Goal: Task Accomplishment & Management: Use online tool/utility

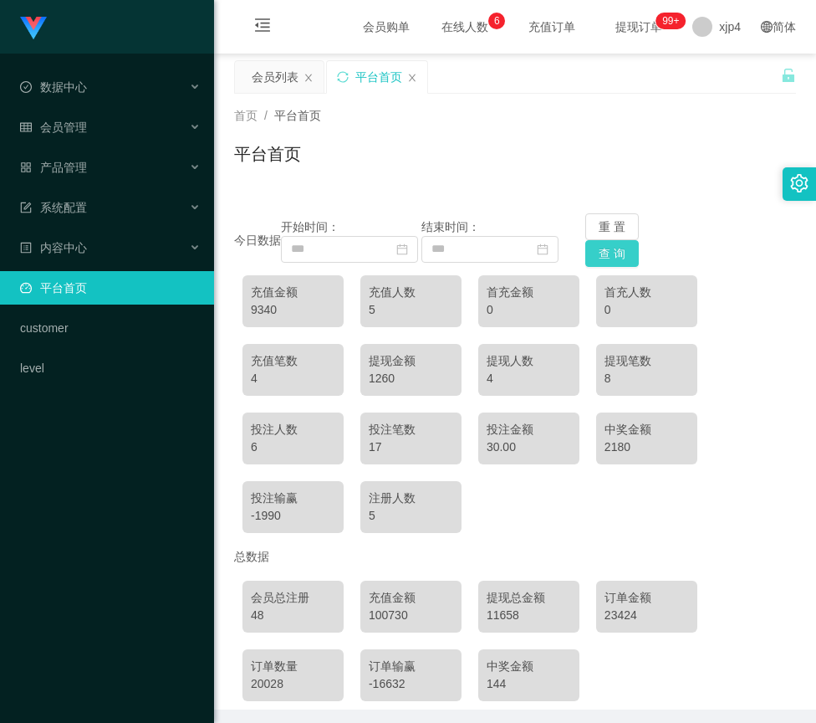
click at [601, 255] on button "查 询" at bounding box center [612, 253] width 54 height 27
click at [599, 256] on button "查 询" at bounding box center [612, 253] width 54 height 27
click at [398, 248] on icon "图标: calendar" at bounding box center [402, 248] width 11 height 11
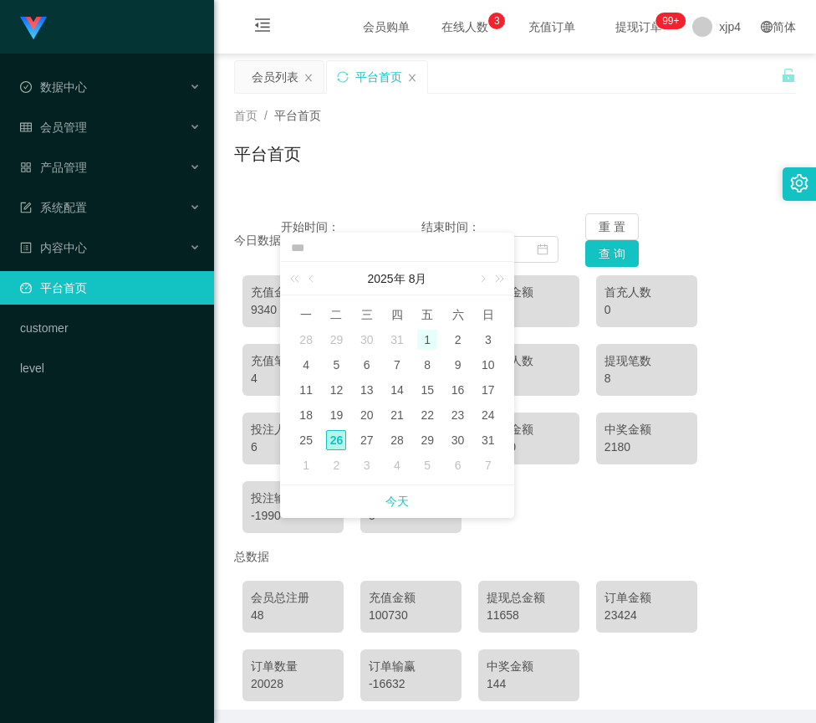
click at [418, 337] on div "1" at bounding box center [427, 340] width 20 height 20
type input "**********"
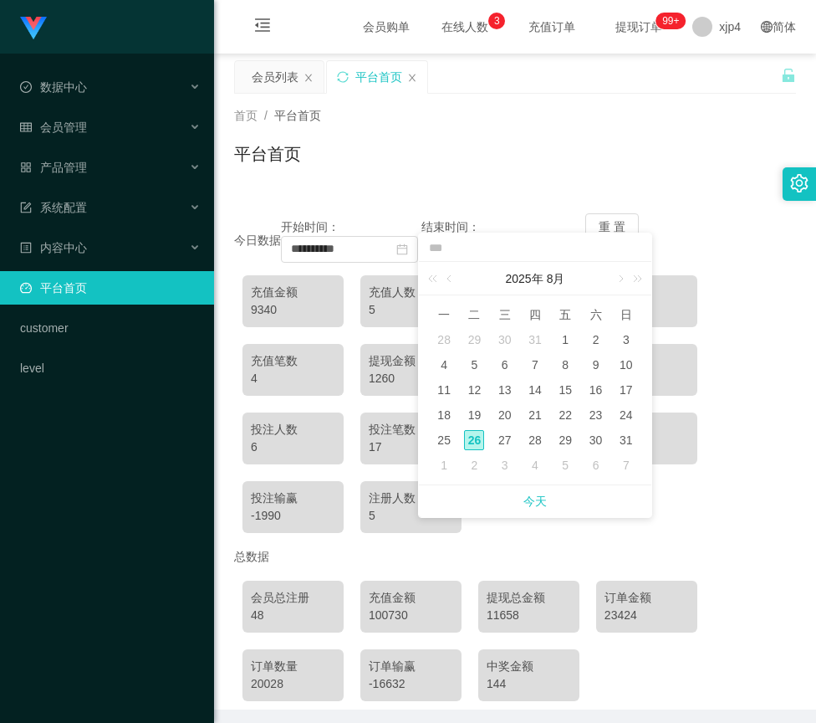
click at [688, 226] on div "**********" at bounding box center [515, 240] width 562 height 54
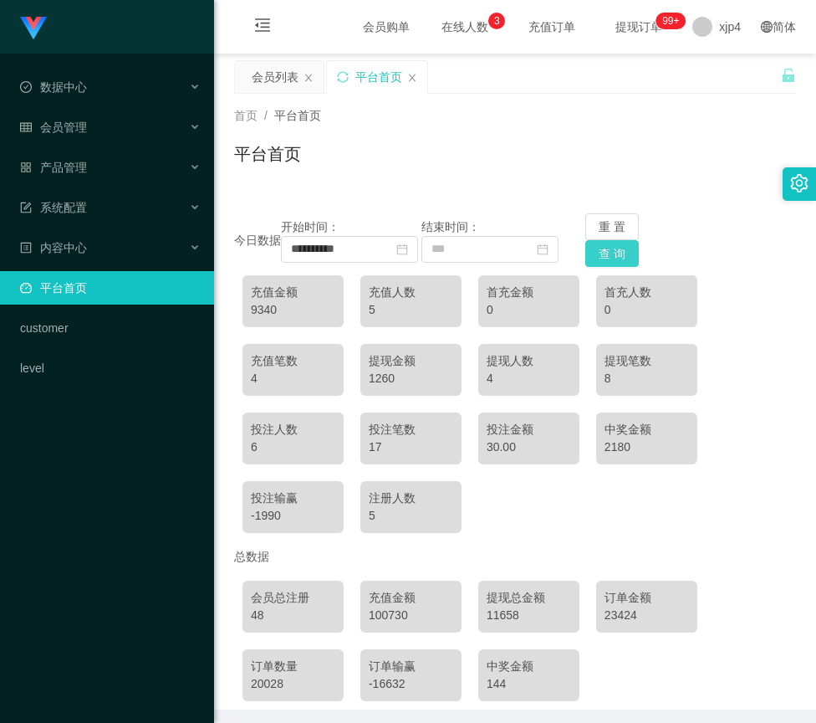
click at [609, 254] on button "查 询" at bounding box center [612, 253] width 54 height 27
click at [601, 256] on button "查 询" at bounding box center [612, 253] width 54 height 27
click at [601, 257] on button "查 询" at bounding box center [612, 253] width 54 height 27
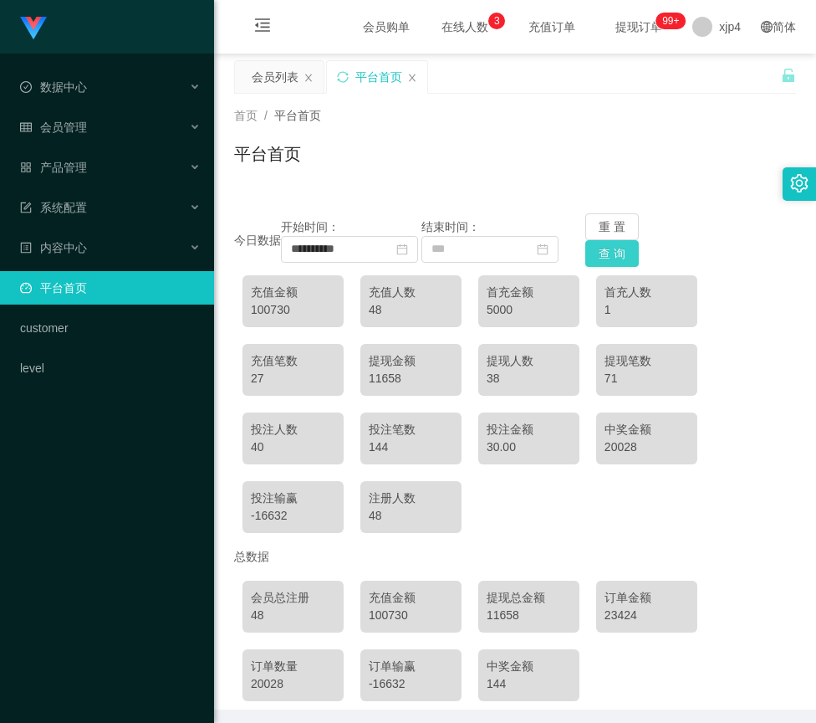
click at [601, 257] on button "查 询" at bounding box center [612, 253] width 54 height 27
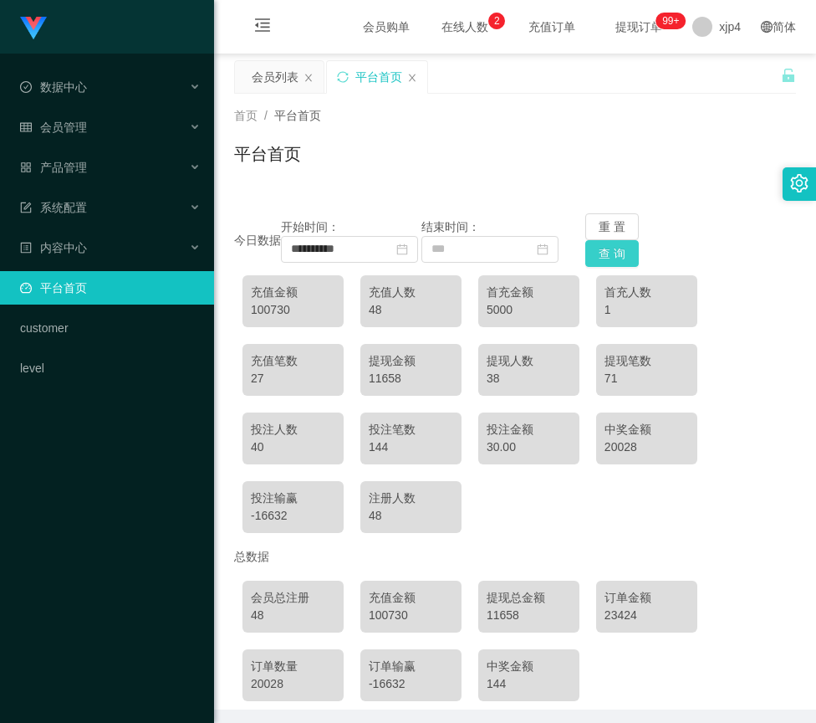
click at [601, 257] on button "查 询" at bounding box center [612, 253] width 54 height 27
click at [606, 252] on button "查 询" at bounding box center [612, 253] width 54 height 27
click at [606, 253] on button "查 询" at bounding box center [612, 253] width 54 height 27
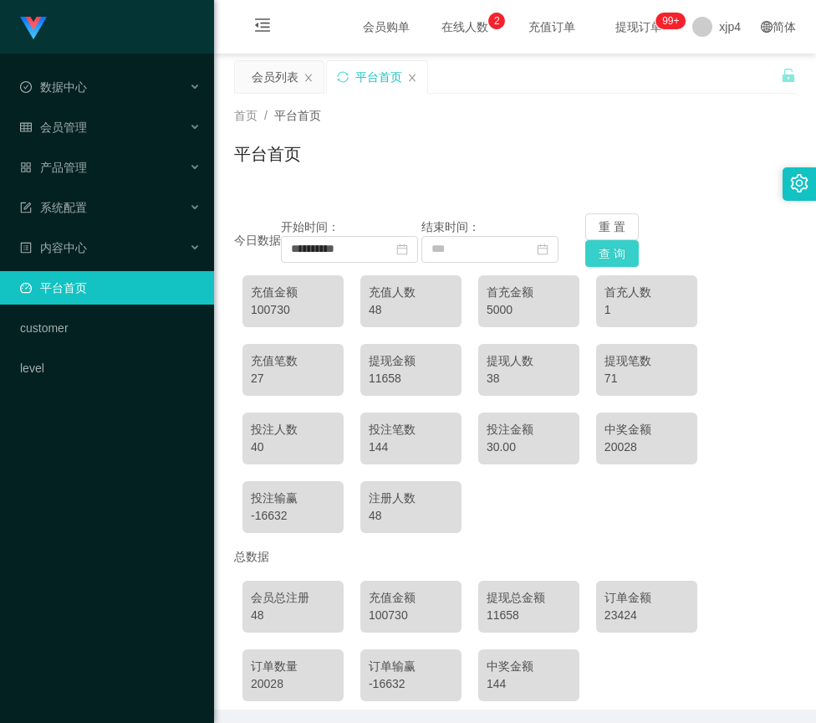
click at [605, 253] on button "查 询" at bounding box center [612, 253] width 54 height 27
click at [602, 253] on button "查 询" at bounding box center [612, 253] width 54 height 27
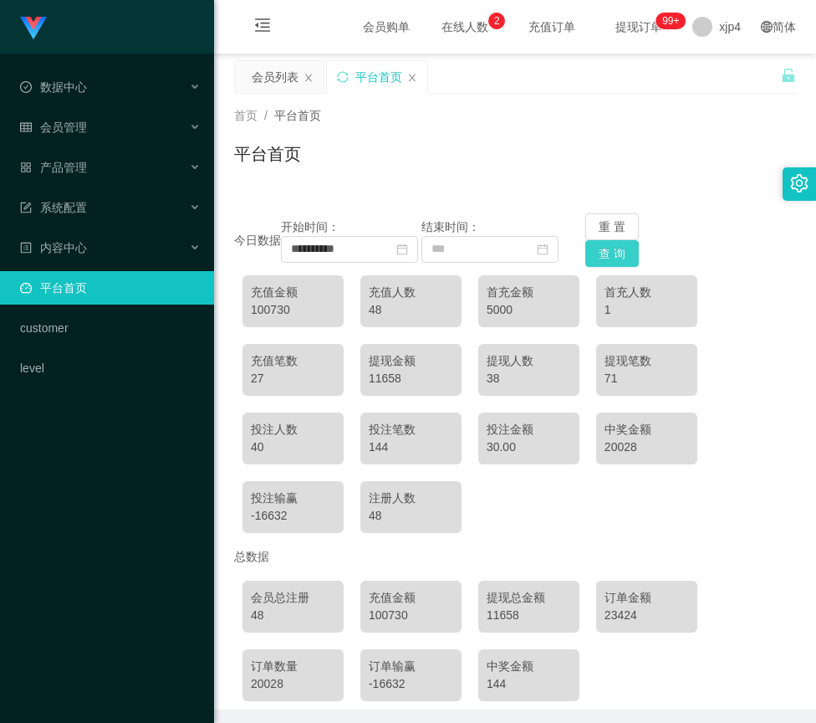
click at [602, 253] on button "查 询" at bounding box center [612, 253] width 54 height 27
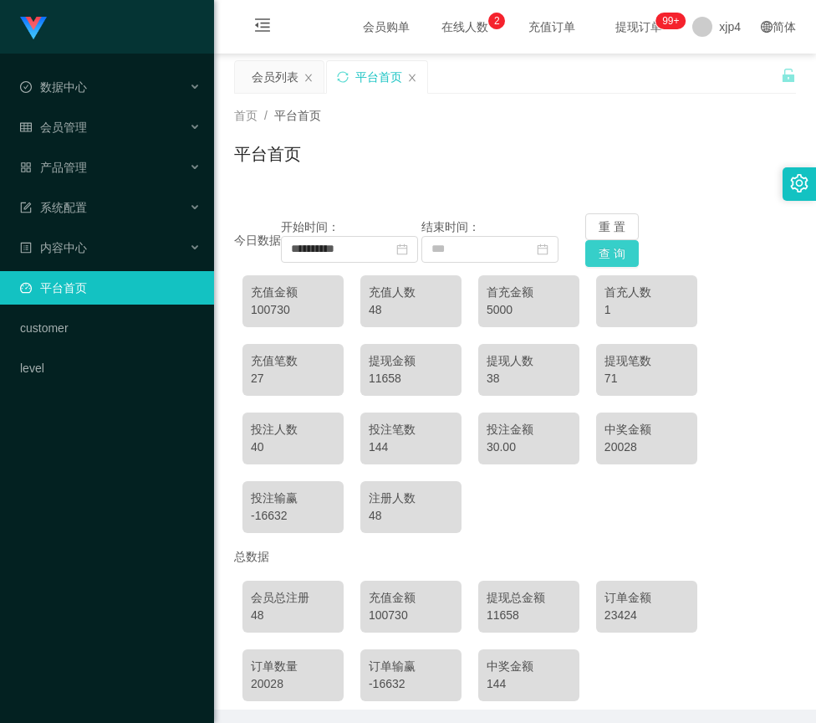
click at [602, 253] on button "查 询" at bounding box center [612, 253] width 54 height 27
click at [601, 254] on button "查 询" at bounding box center [612, 253] width 54 height 27
click at [592, 258] on button "查 询" at bounding box center [612, 253] width 54 height 27
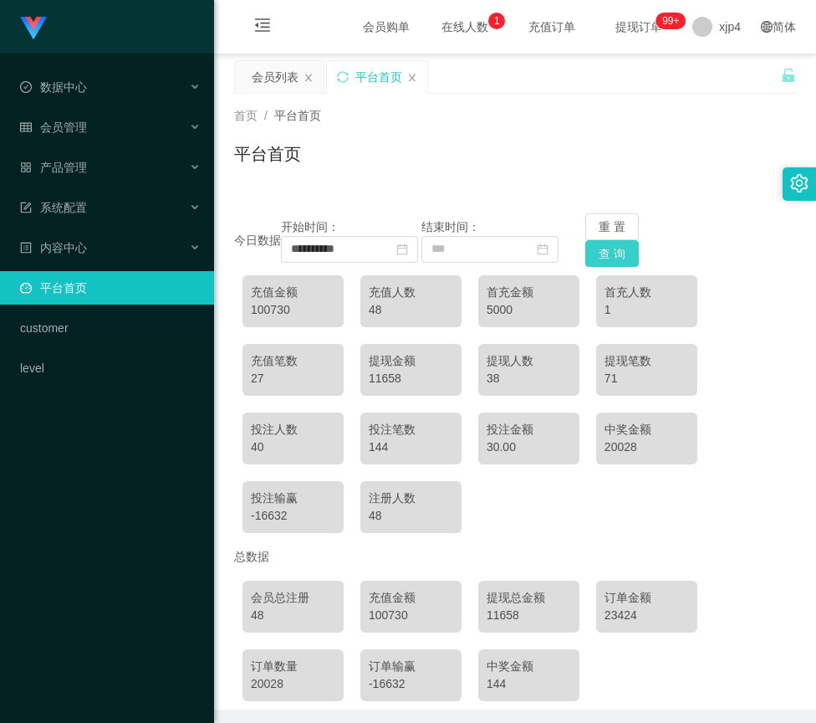
click at [592, 258] on button "查 询" at bounding box center [612, 253] width 54 height 27
click at [590, 258] on button "查 询" at bounding box center [612, 253] width 54 height 27
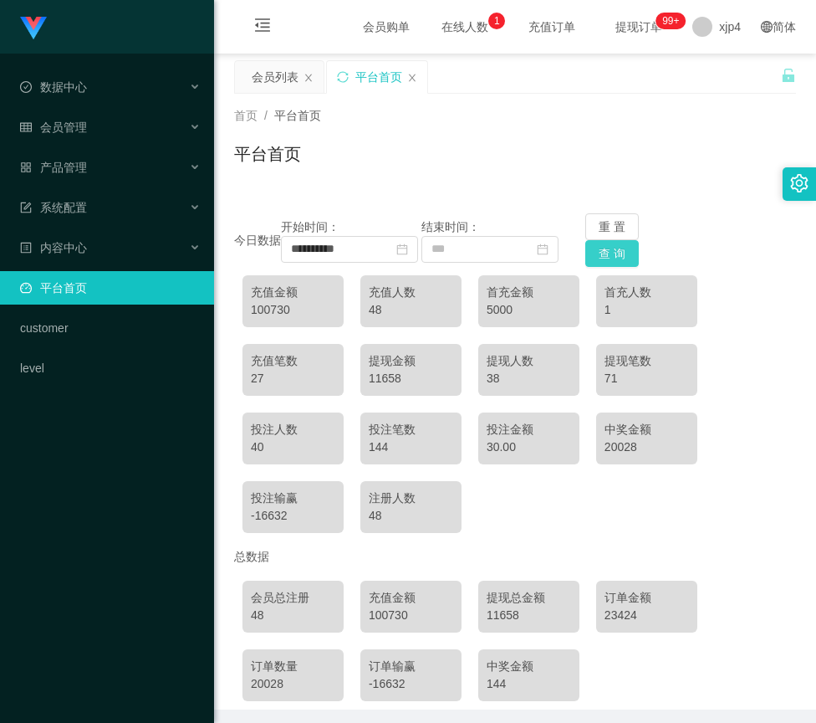
click at [595, 254] on button "查 询" at bounding box center [612, 253] width 54 height 27
click at [600, 254] on button "查 询" at bounding box center [612, 253] width 54 height 27
click at [592, 258] on button "查 询" at bounding box center [612, 253] width 54 height 27
click at [590, 258] on button "查 询" at bounding box center [612, 253] width 54 height 27
click at [606, 255] on button "查 询" at bounding box center [612, 253] width 54 height 27
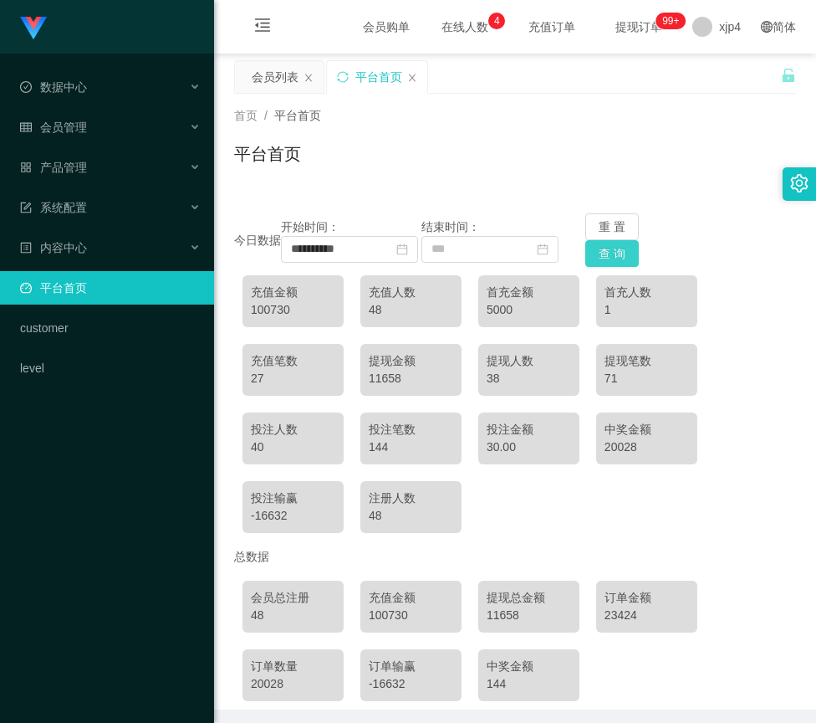
click at [598, 260] on button "查 询" at bounding box center [612, 253] width 54 height 27
click at [596, 261] on button "查 询" at bounding box center [612, 253] width 54 height 27
click at [595, 263] on button "查 询" at bounding box center [612, 253] width 54 height 27
click at [101, 135] on div "会员管理" at bounding box center [107, 126] width 214 height 33
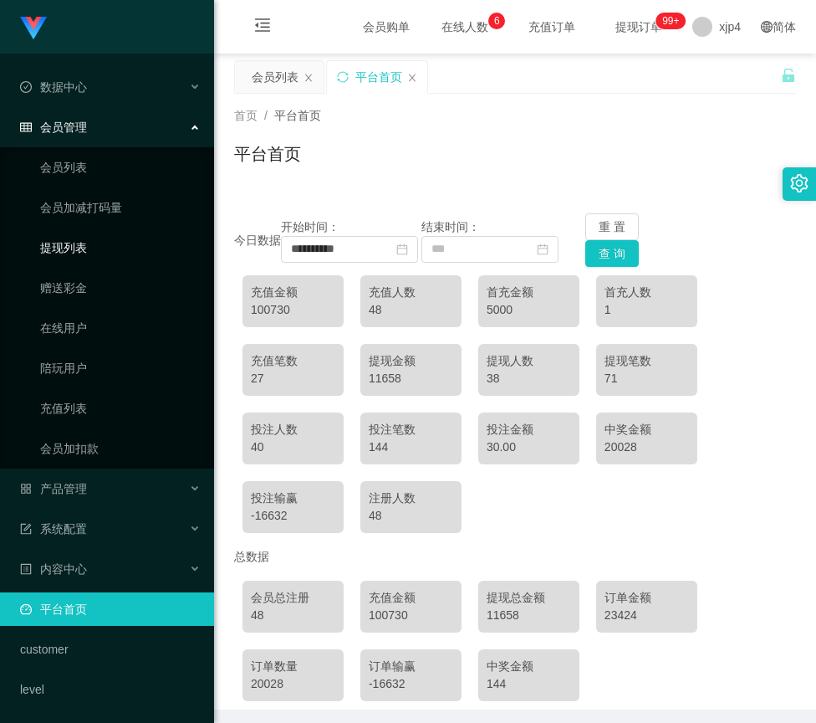
click at [84, 246] on link "提现列表" at bounding box center [120, 247] width 161 height 33
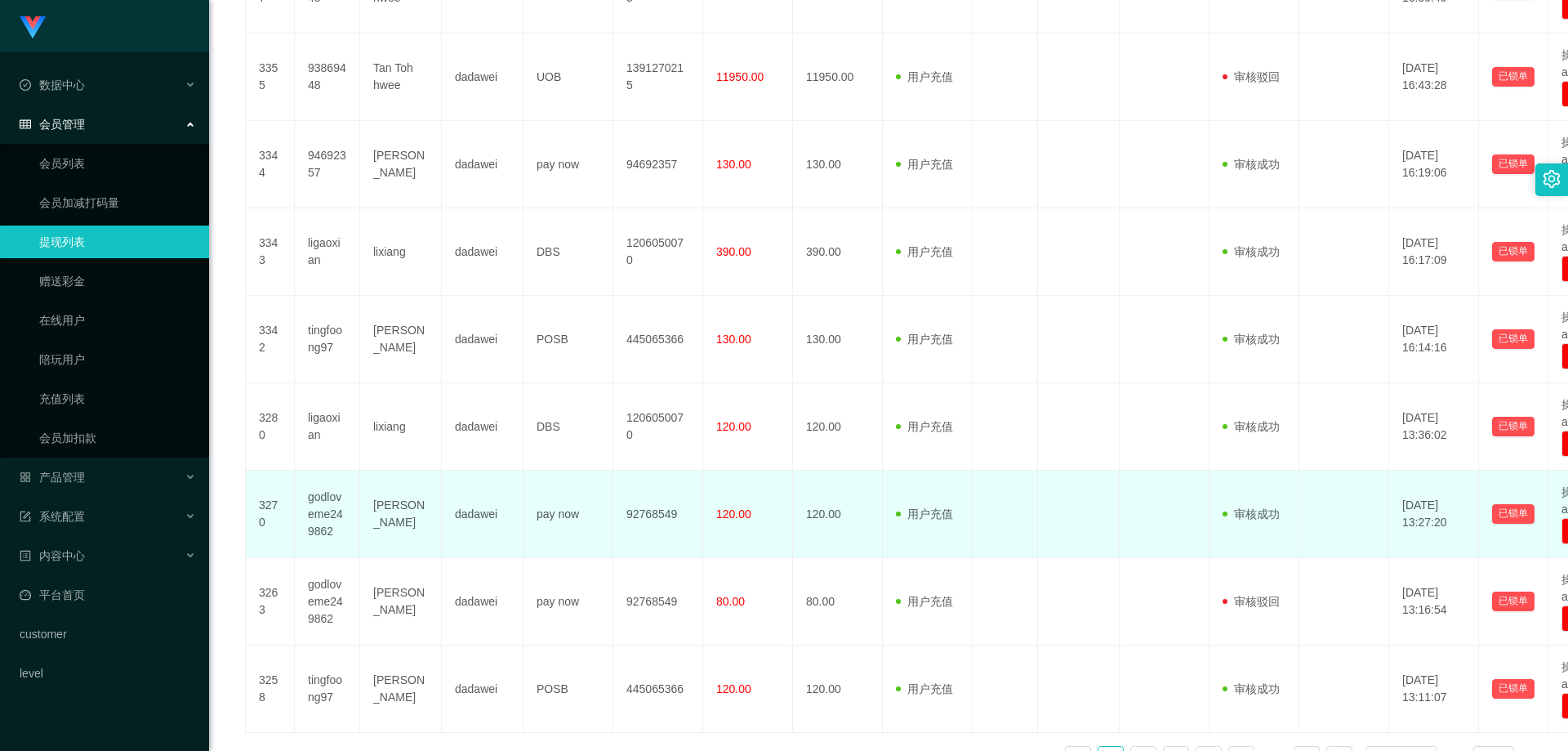
scroll to position [682, 0]
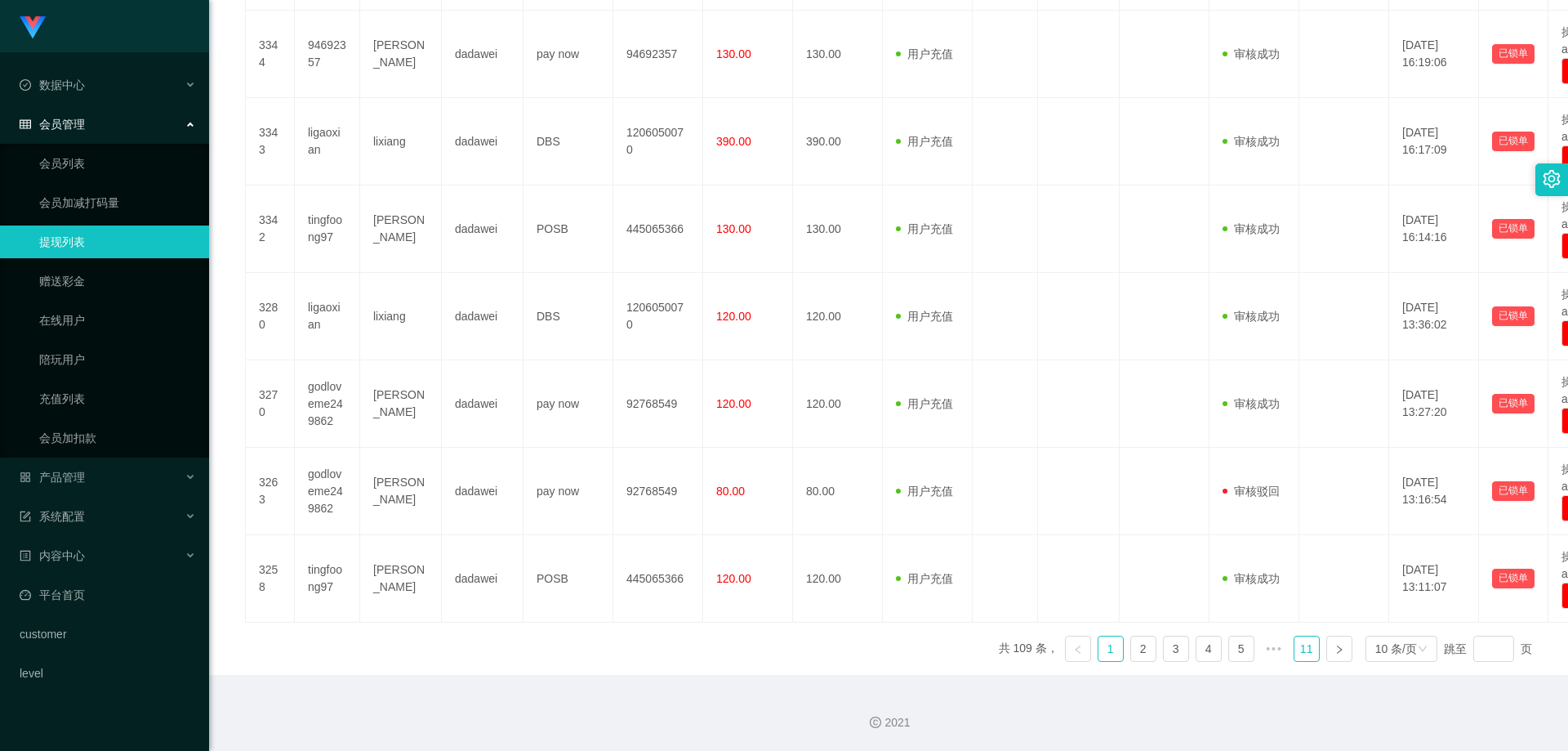
click at [796, 660] on link "11" at bounding box center [1306, 648] width 24 height 24
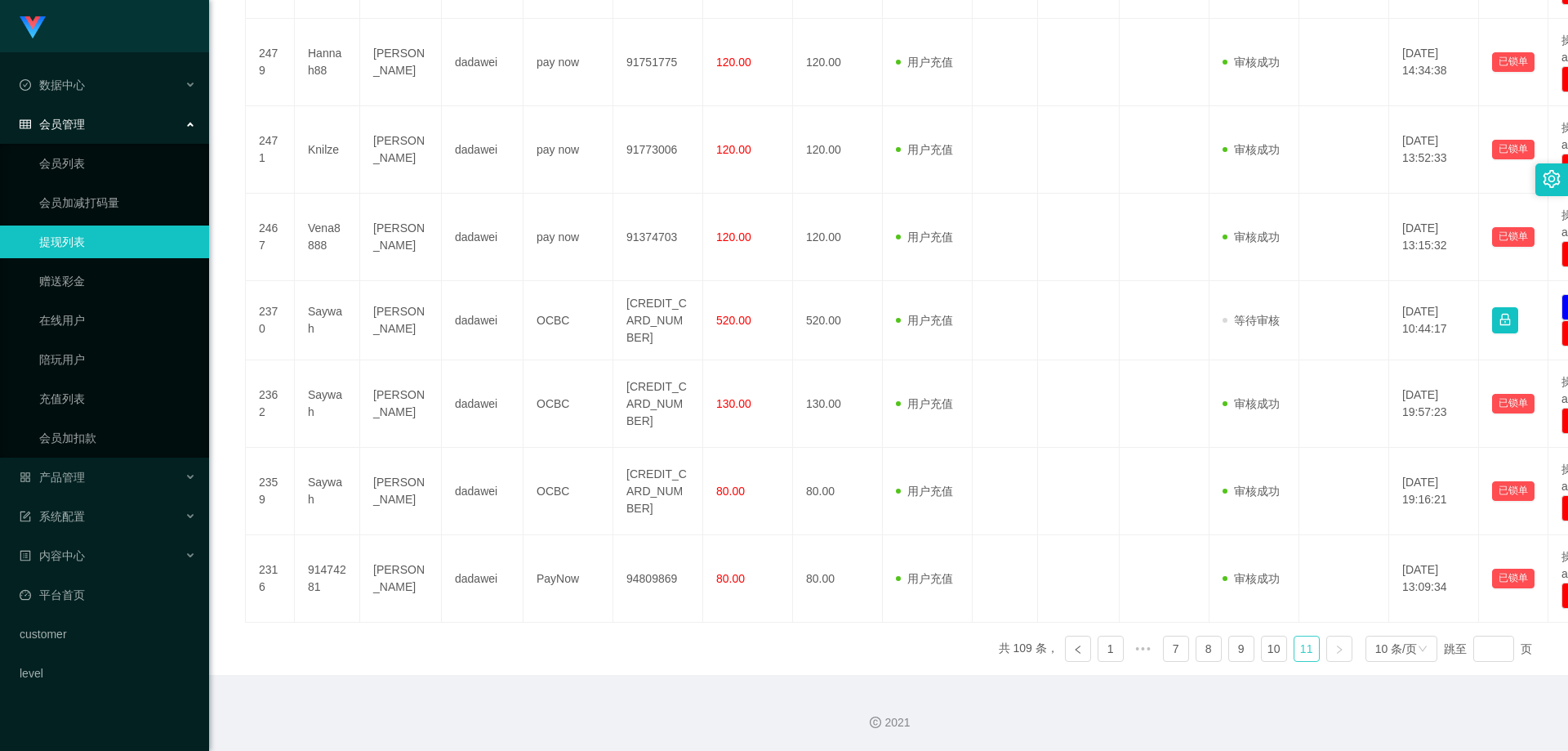
scroll to position [587, 0]
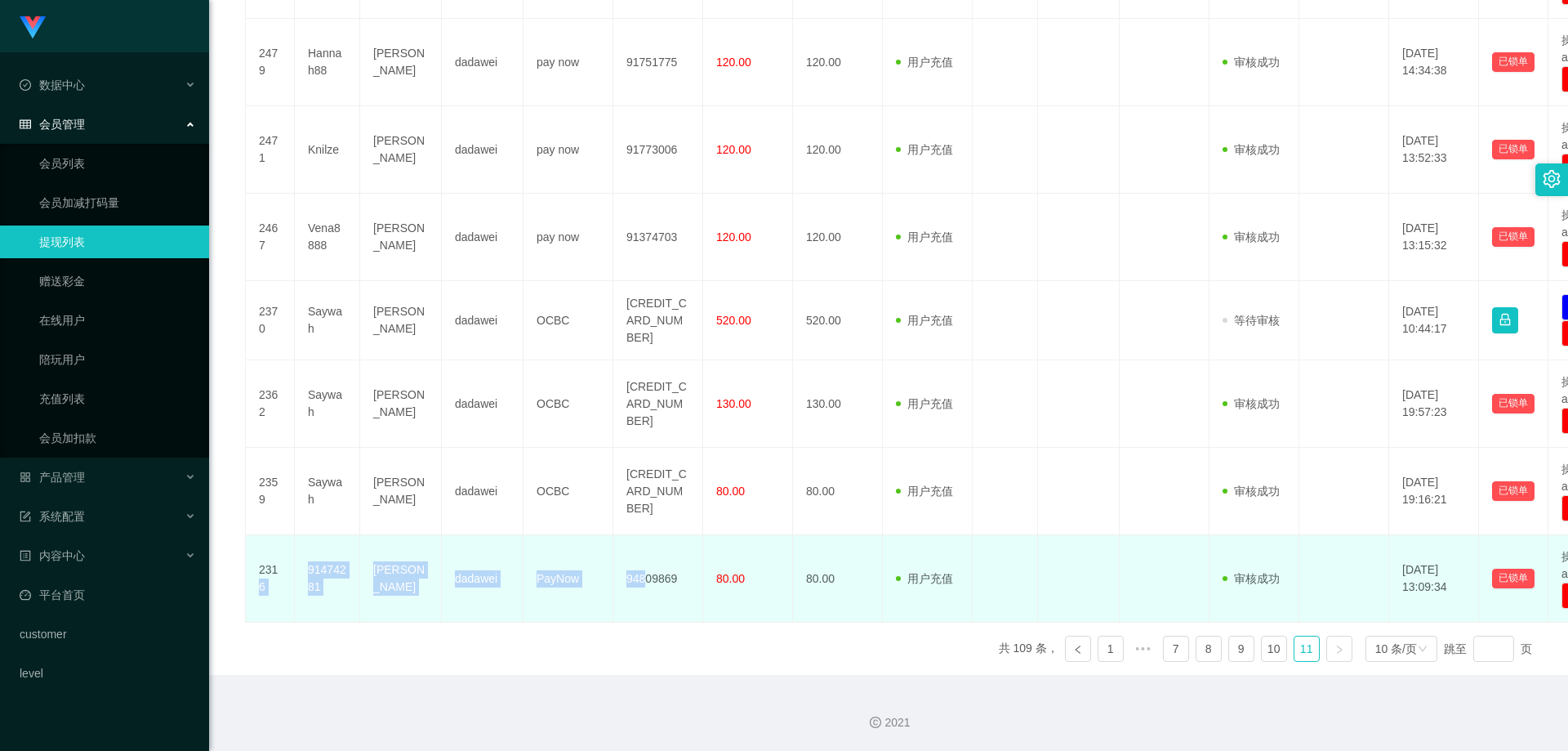
drag, startPoint x: 257, startPoint y: 582, endPoint x: 643, endPoint y: 549, distance: 387.4
click at [643, 549] on tr "2316 91474281 [PERSON_NAME] dadawei PayNow 94809869 80.00 80.00 用户充值 人工扣款 审核驳回 …" at bounding box center [951, 578] width 1411 height 87
click at [767, 551] on td "80.00" at bounding box center [748, 578] width 90 height 87
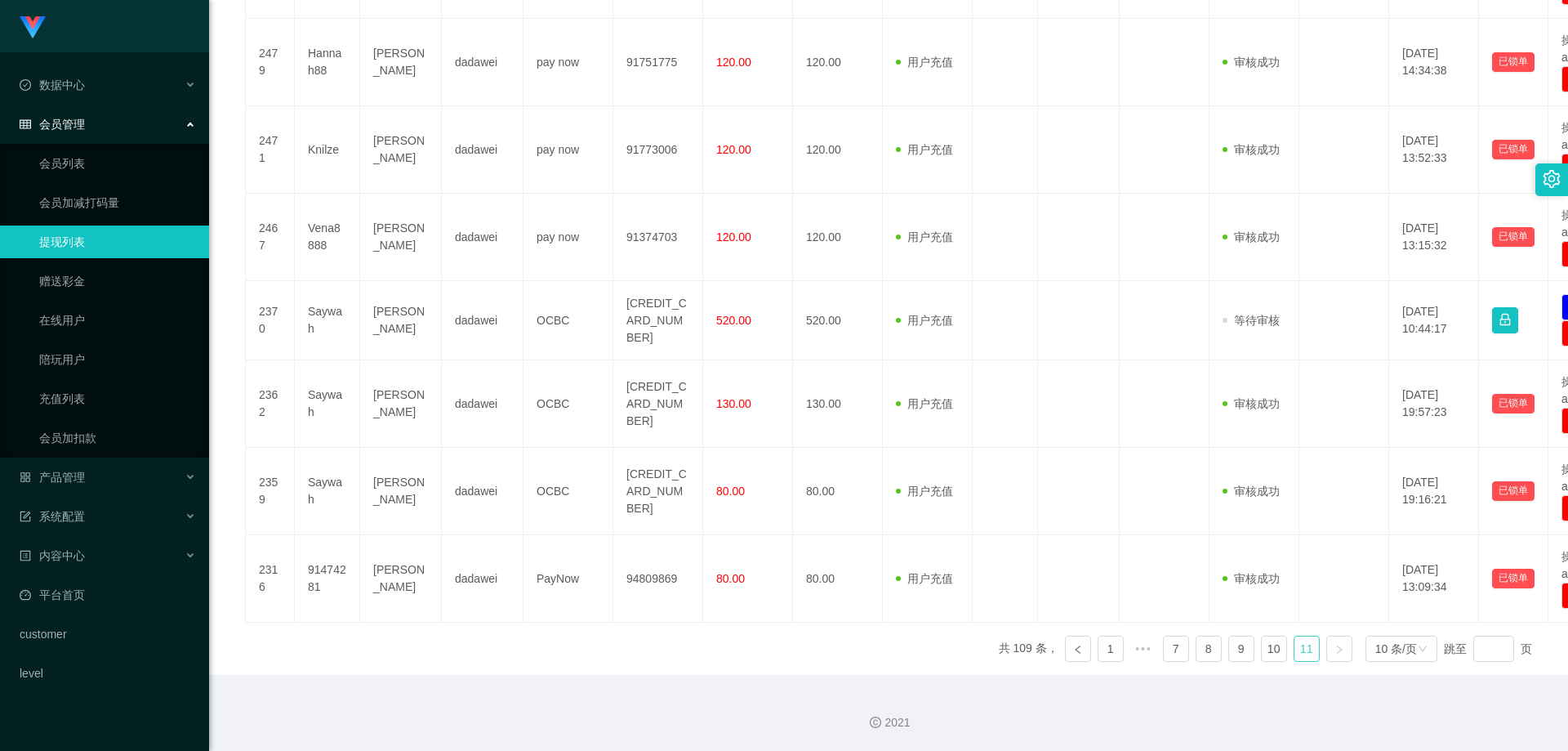
click at [796, 648] on link "11" at bounding box center [1306, 648] width 24 height 24
click at [796, 640] on div "10 条/页" at bounding box center [1395, 648] width 42 height 24
click at [796, 623] on li "1000 条/页" at bounding box center [1392, 619] width 74 height 26
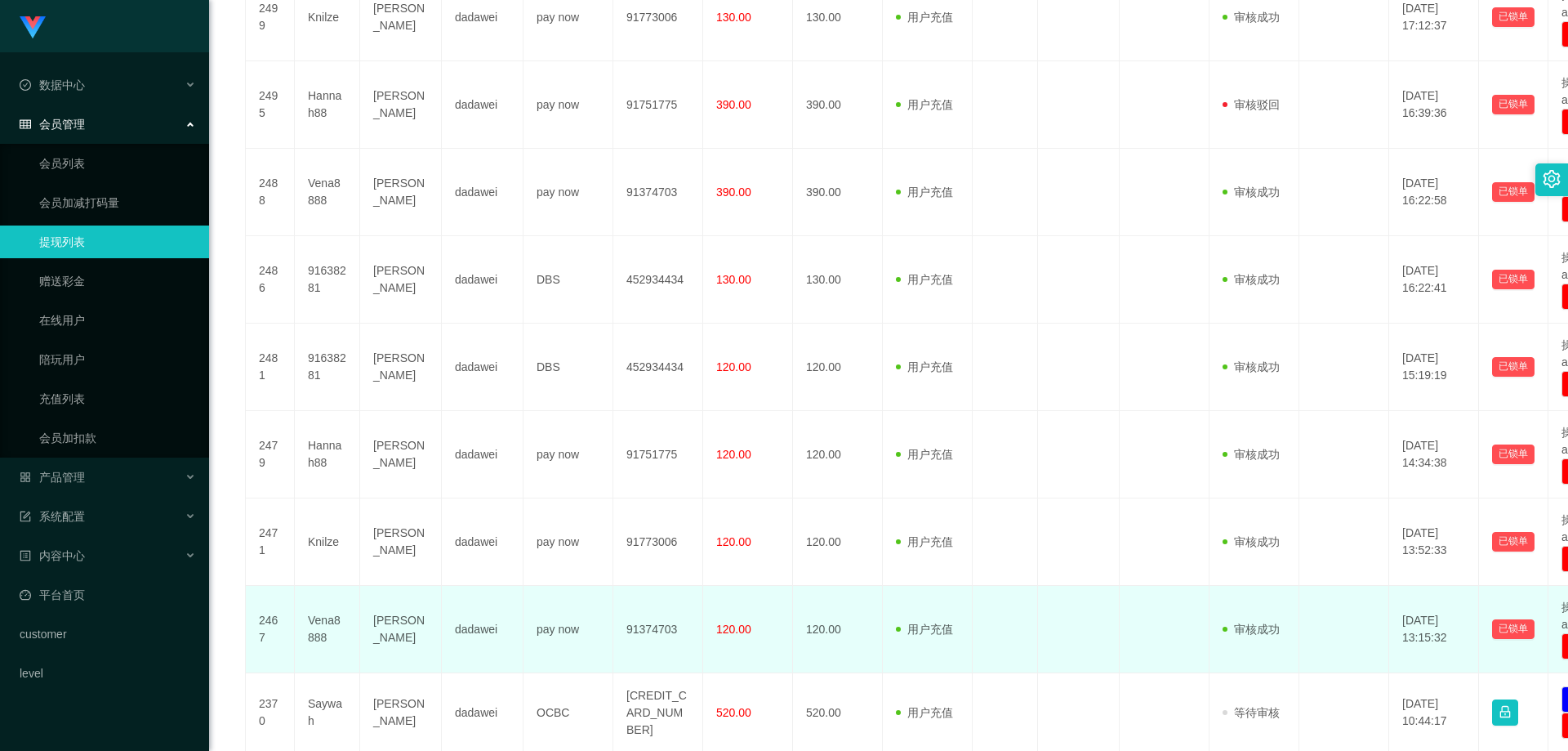
scroll to position [9178, 0]
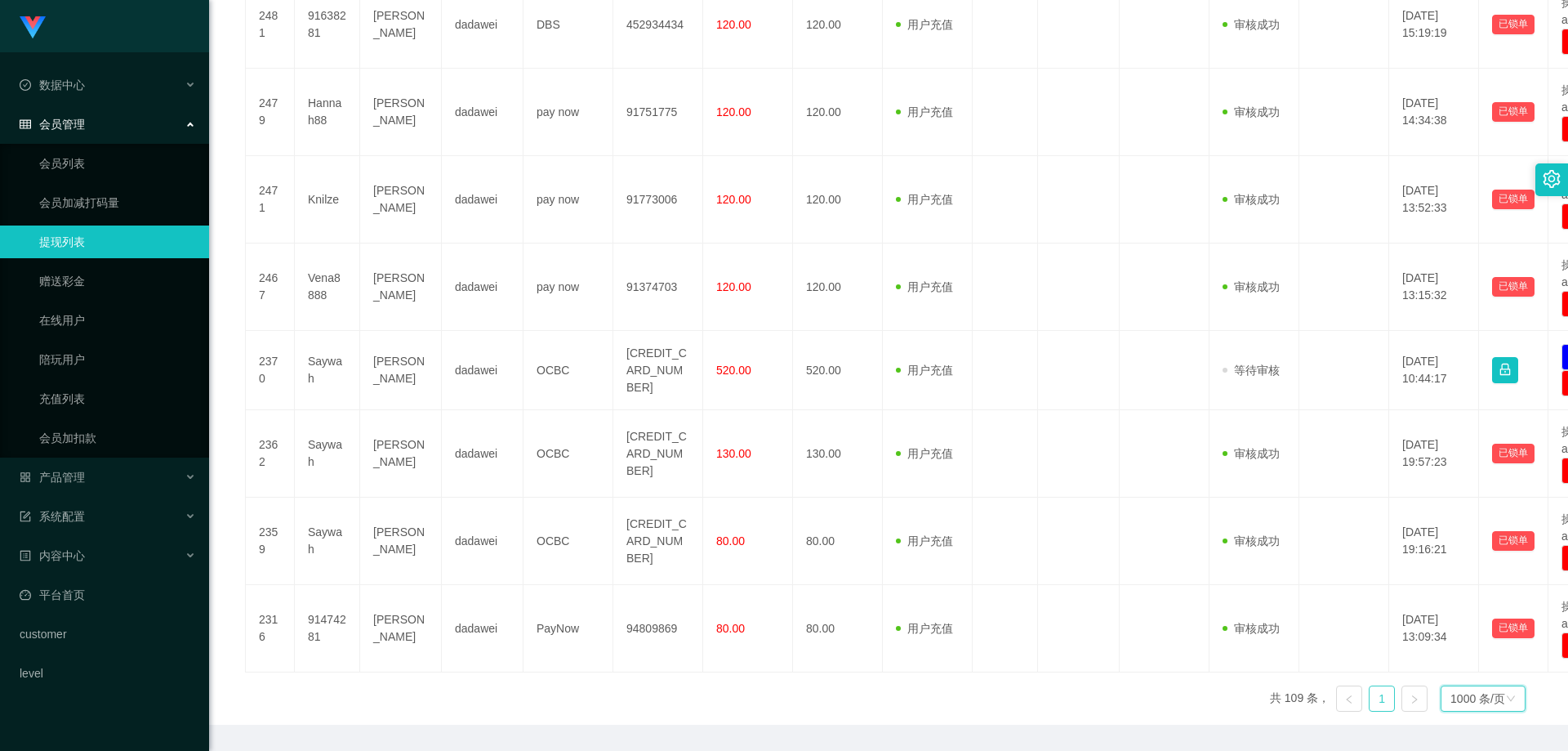
click at [796, 687] on link "1" at bounding box center [1382, 698] width 24 height 24
click at [796, 686] on link at bounding box center [1348, 698] width 26 height 26
click at [796, 687] on div "1000 条/页" at bounding box center [1477, 698] width 55 height 24
click at [796, 513] on li "10 条/页" at bounding box center [1473, 515] width 85 height 26
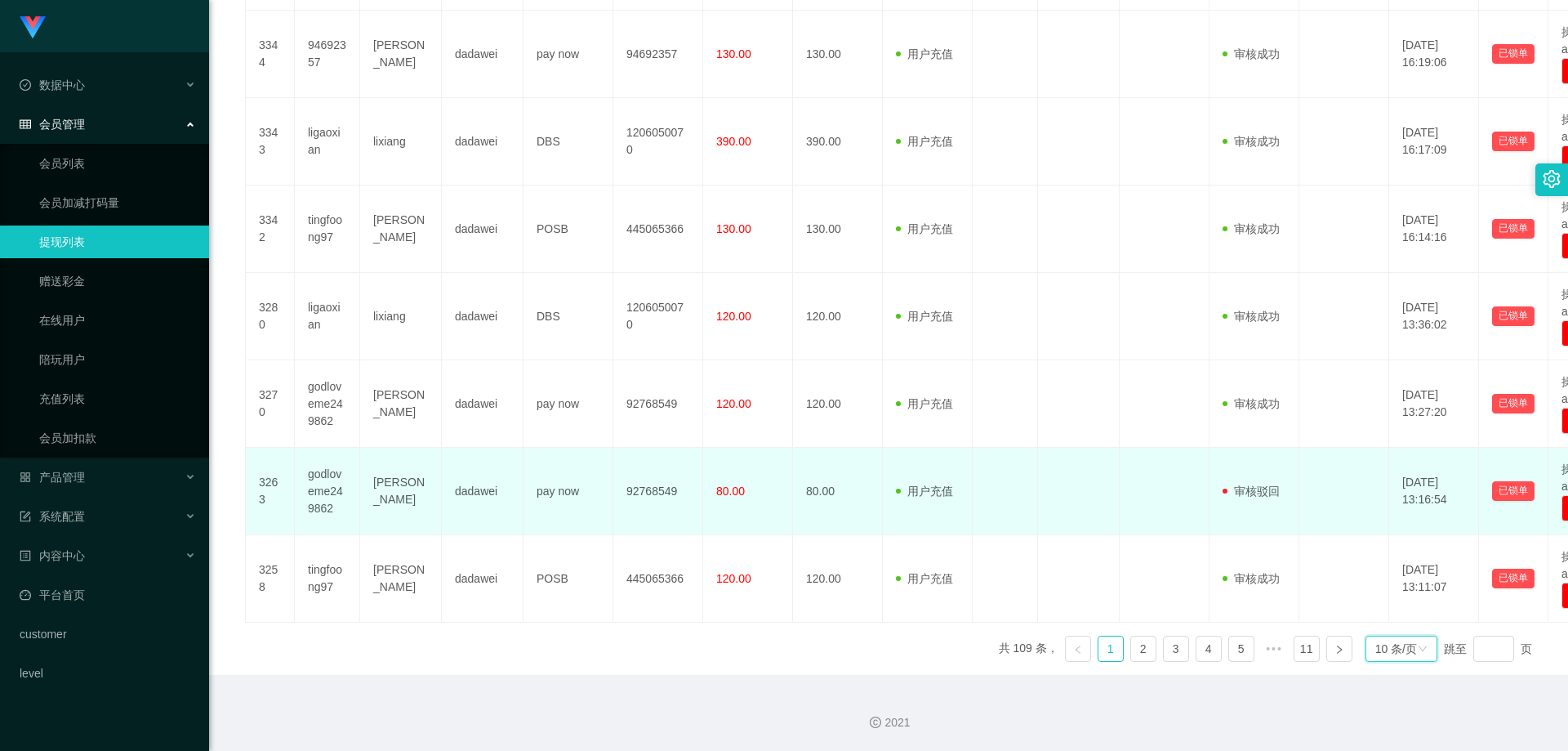
scroll to position [682, 0]
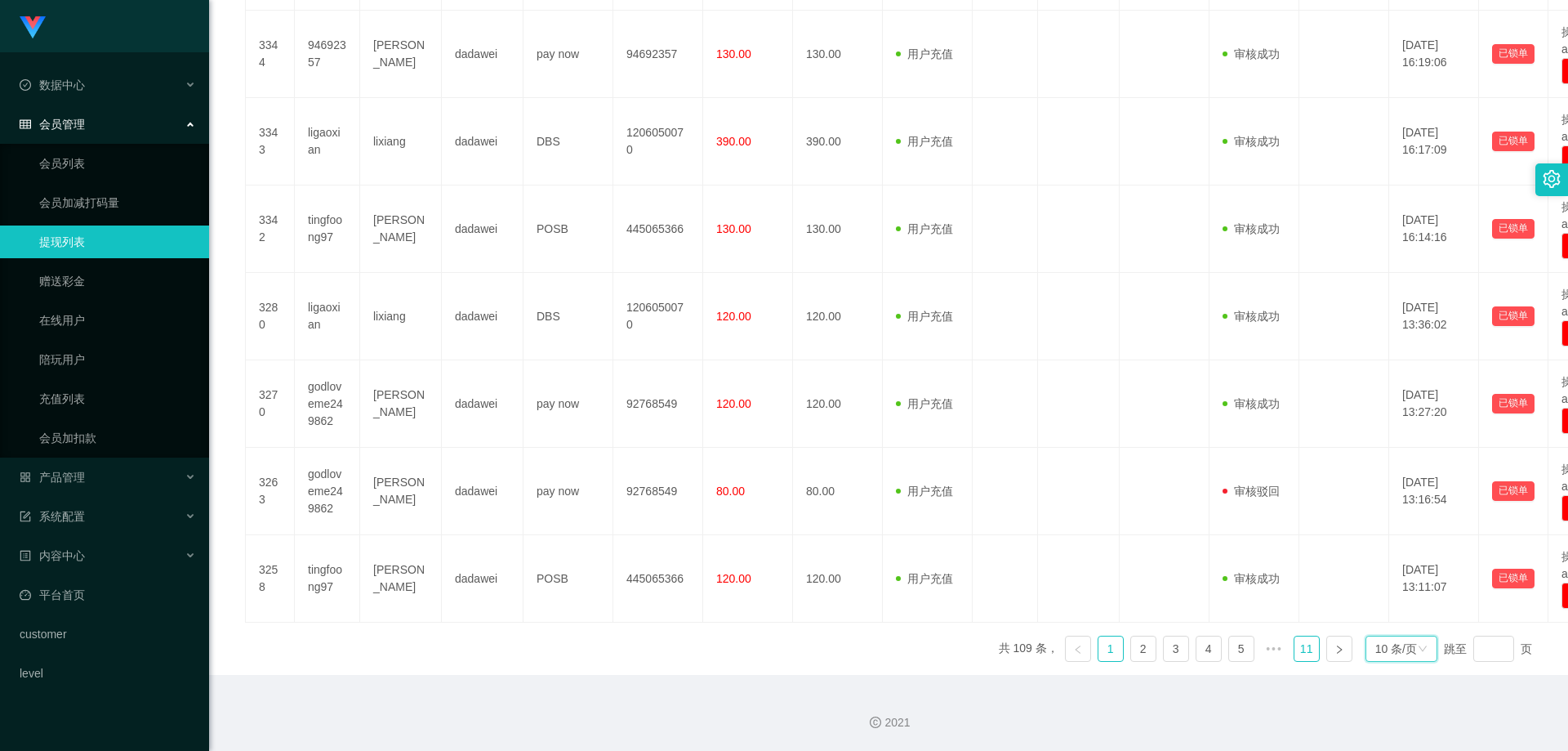
click at [796, 647] on link "11" at bounding box center [1306, 648] width 24 height 24
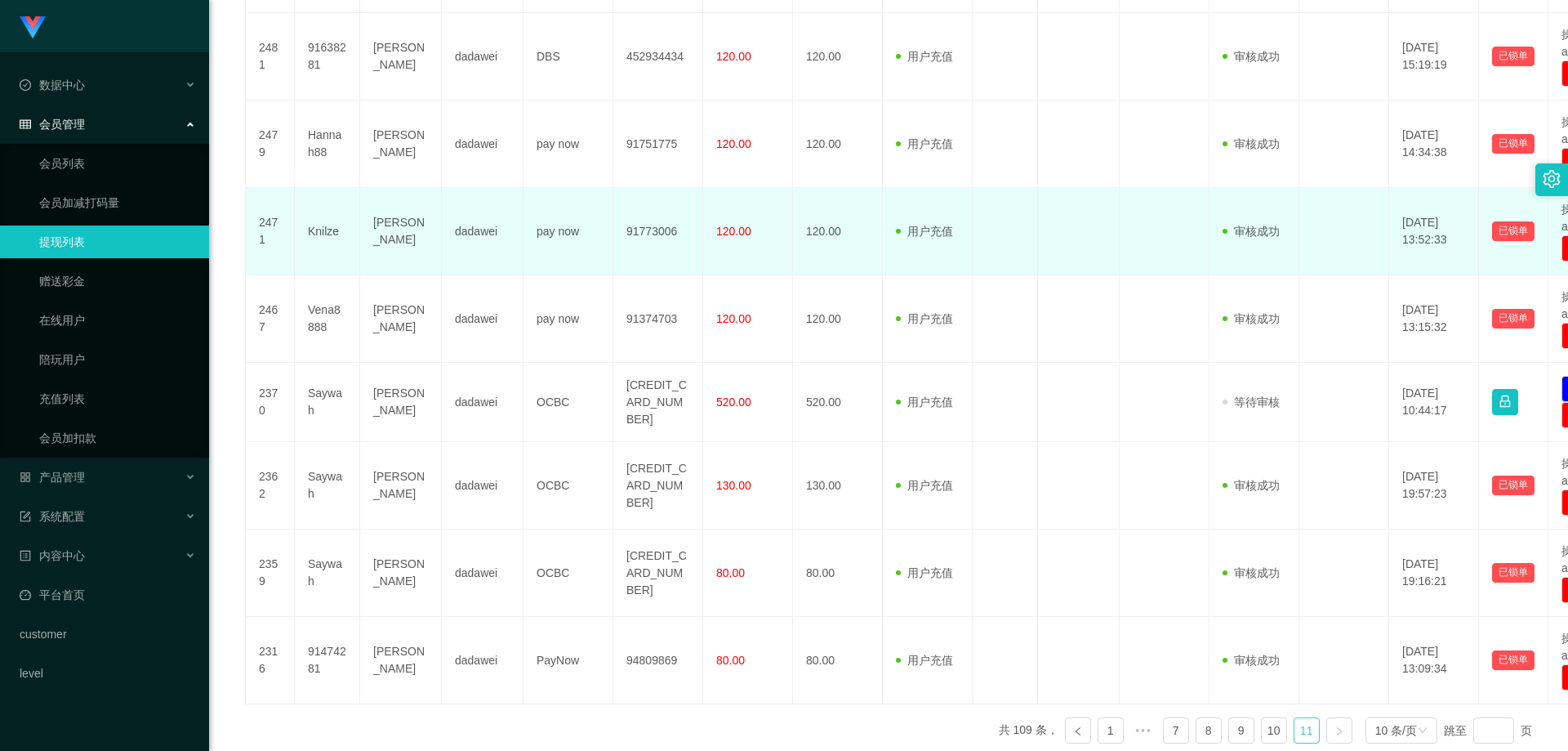
scroll to position [587, 0]
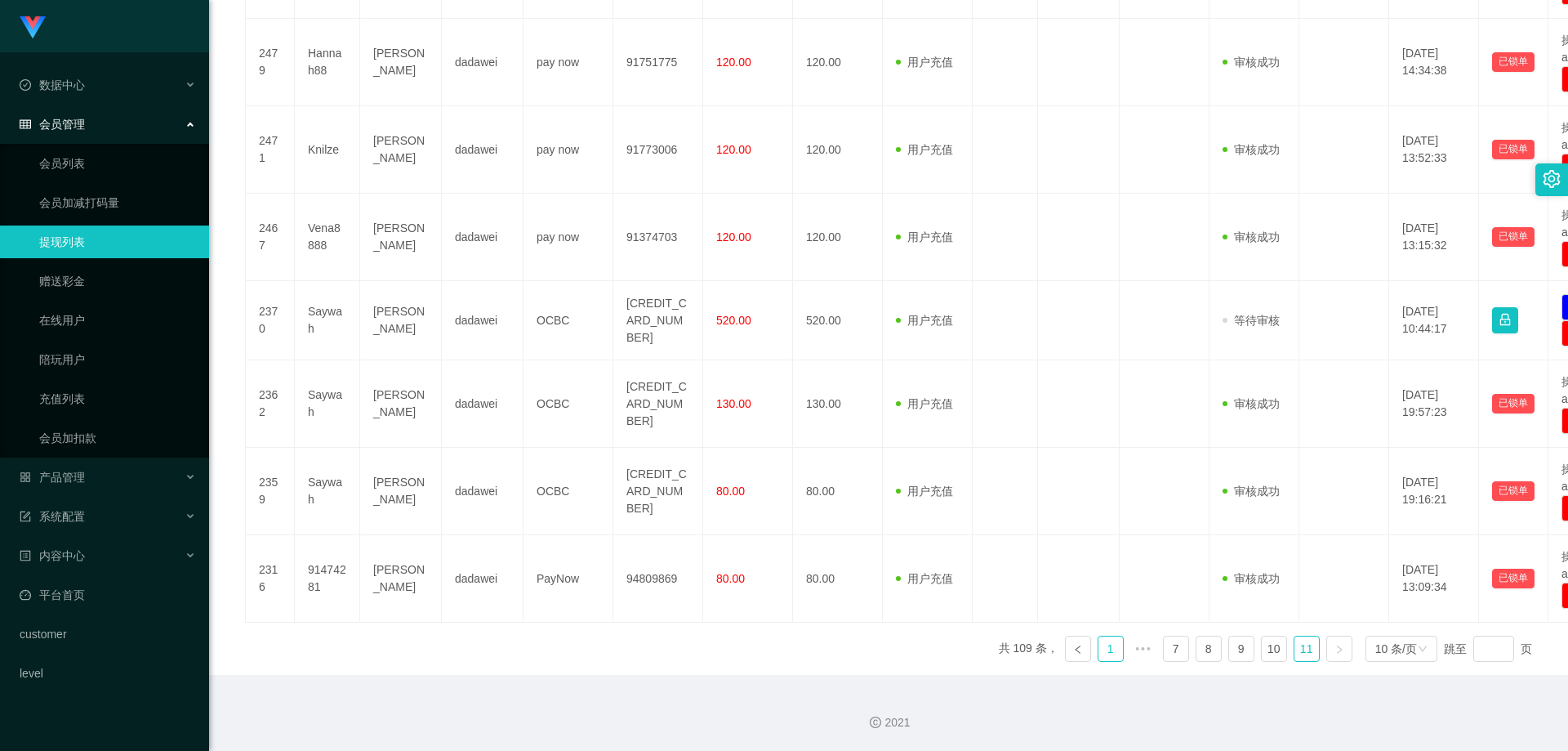
click at [796, 647] on link "1" at bounding box center [1110, 648] width 24 height 24
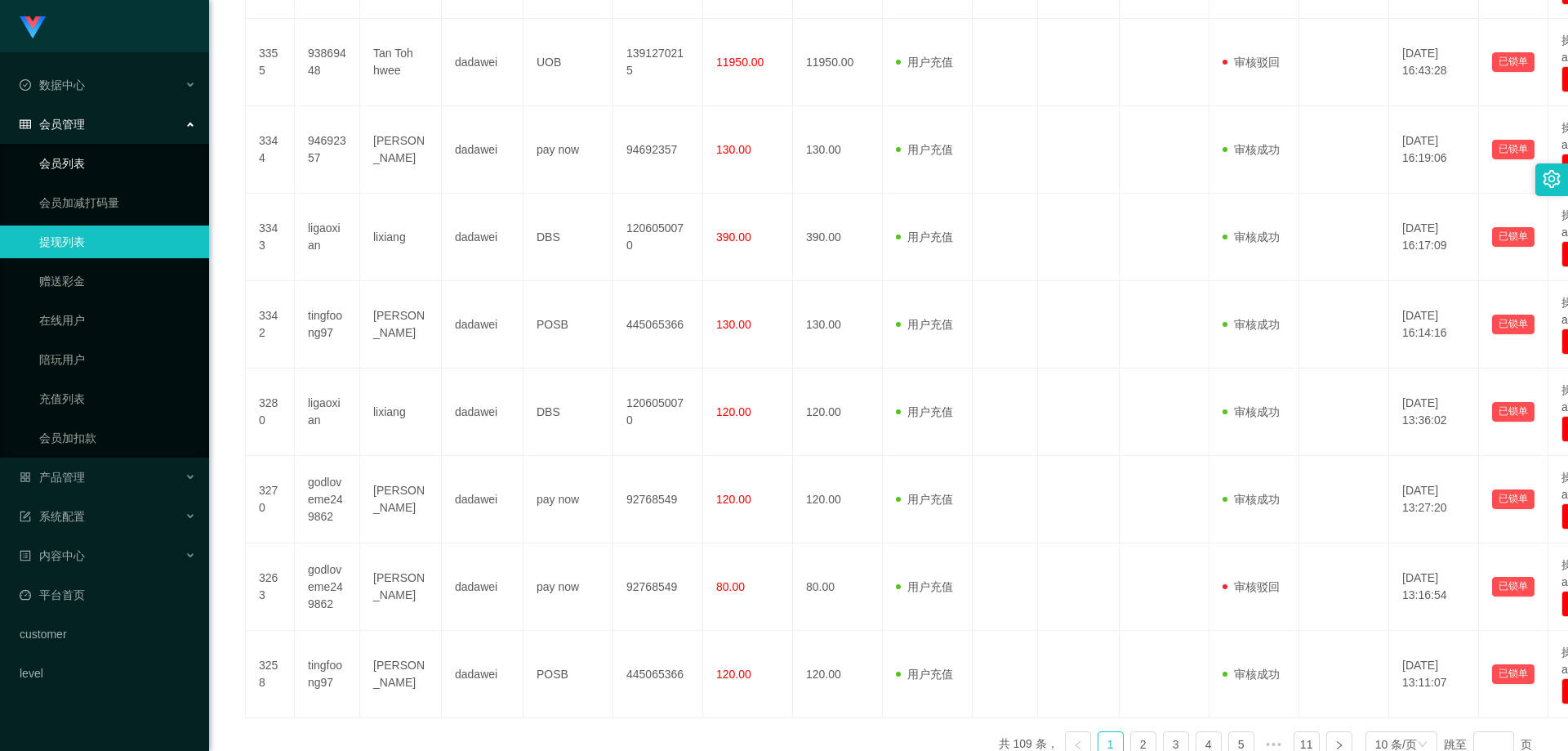
click at [81, 159] on link "会员列表" at bounding box center [117, 163] width 157 height 32
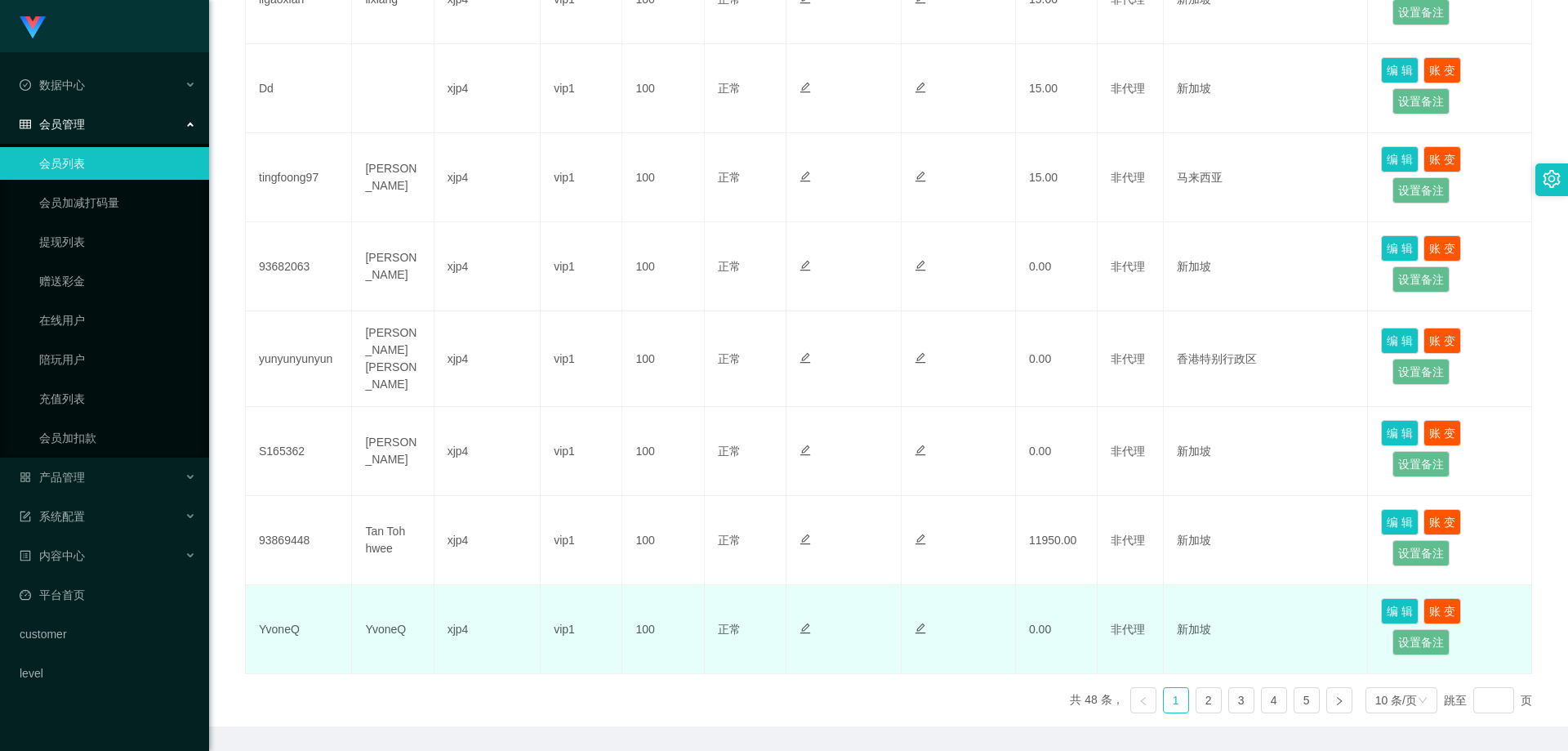
scroll to position [698, 0]
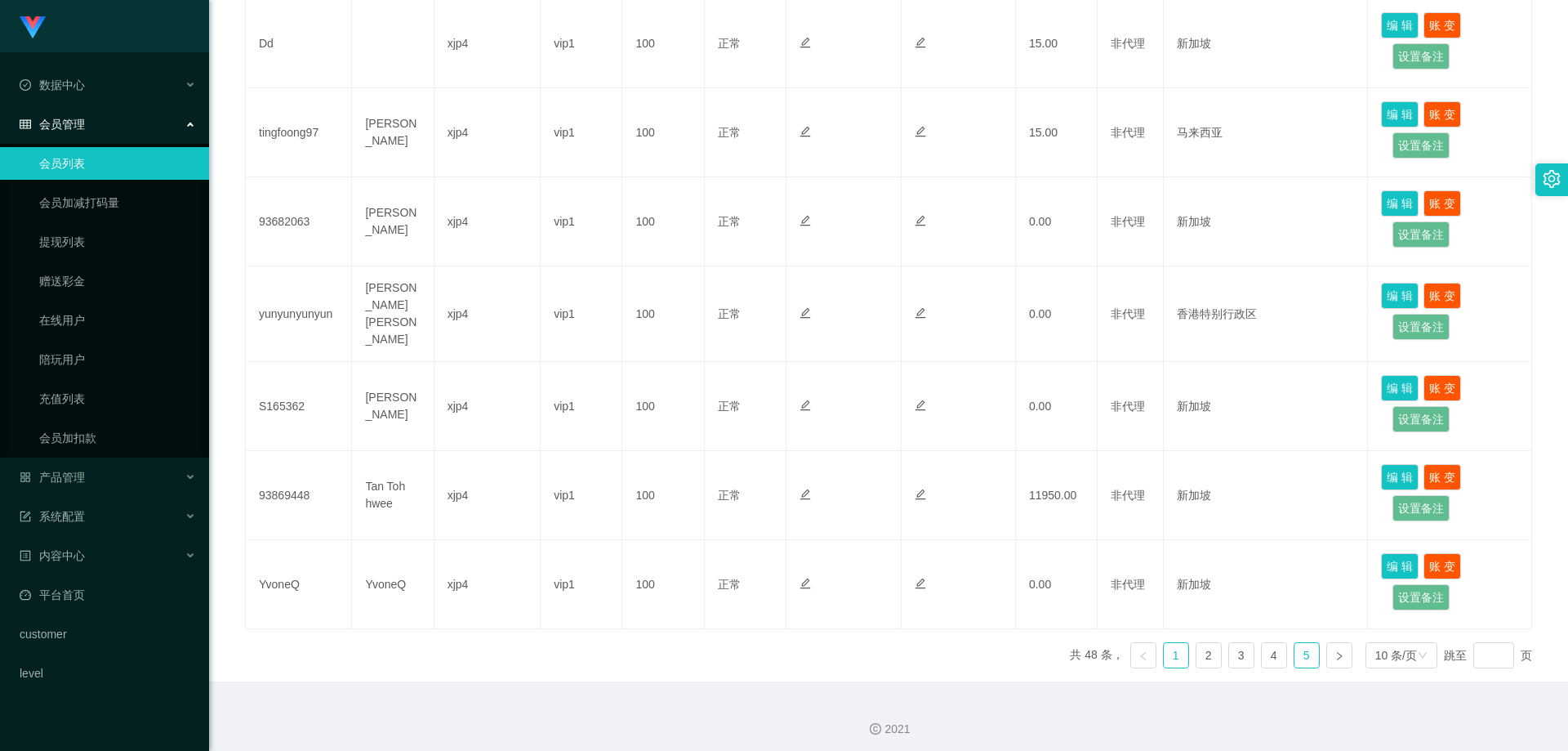
click at [796, 651] on link "5" at bounding box center [1306, 654] width 24 height 24
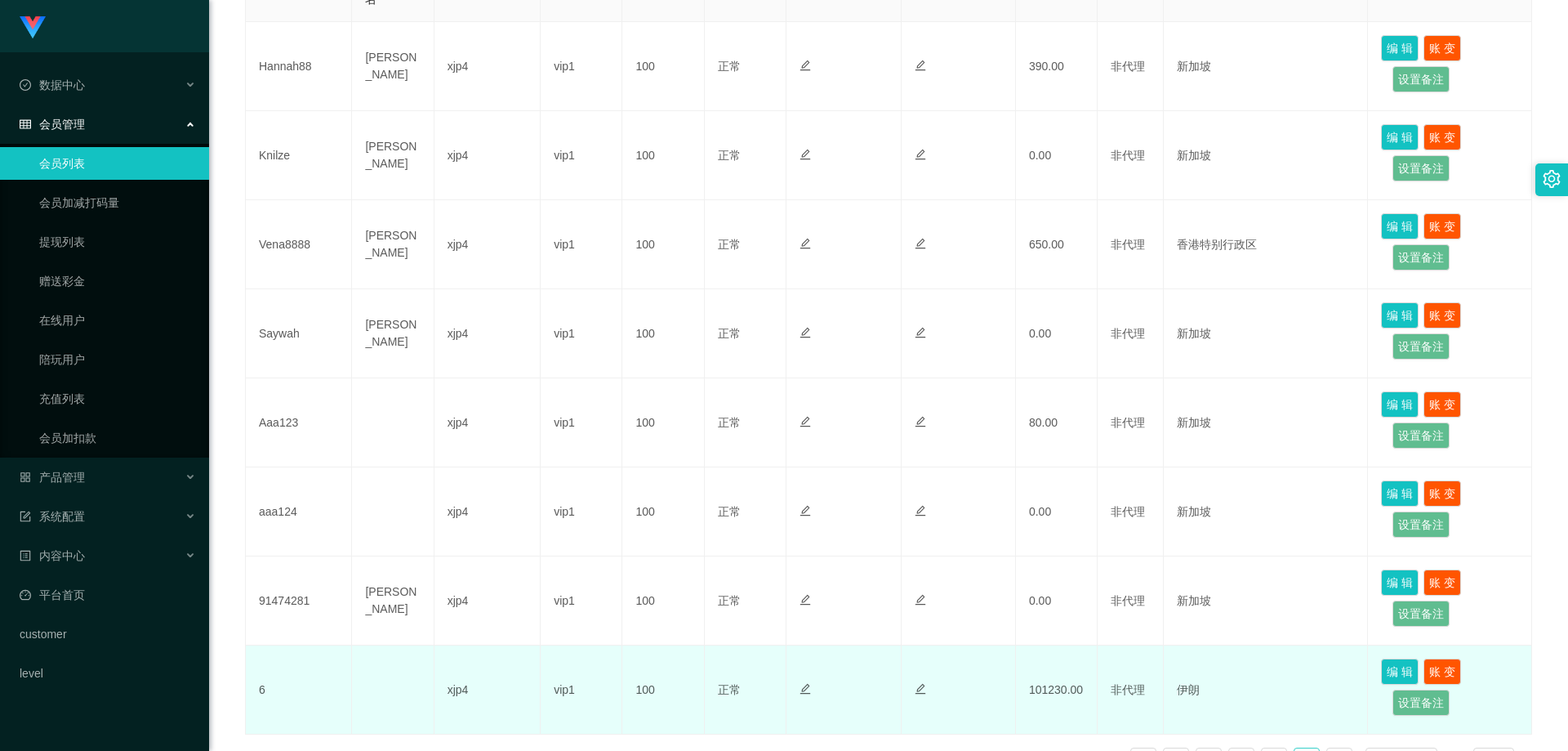
scroll to position [521, 0]
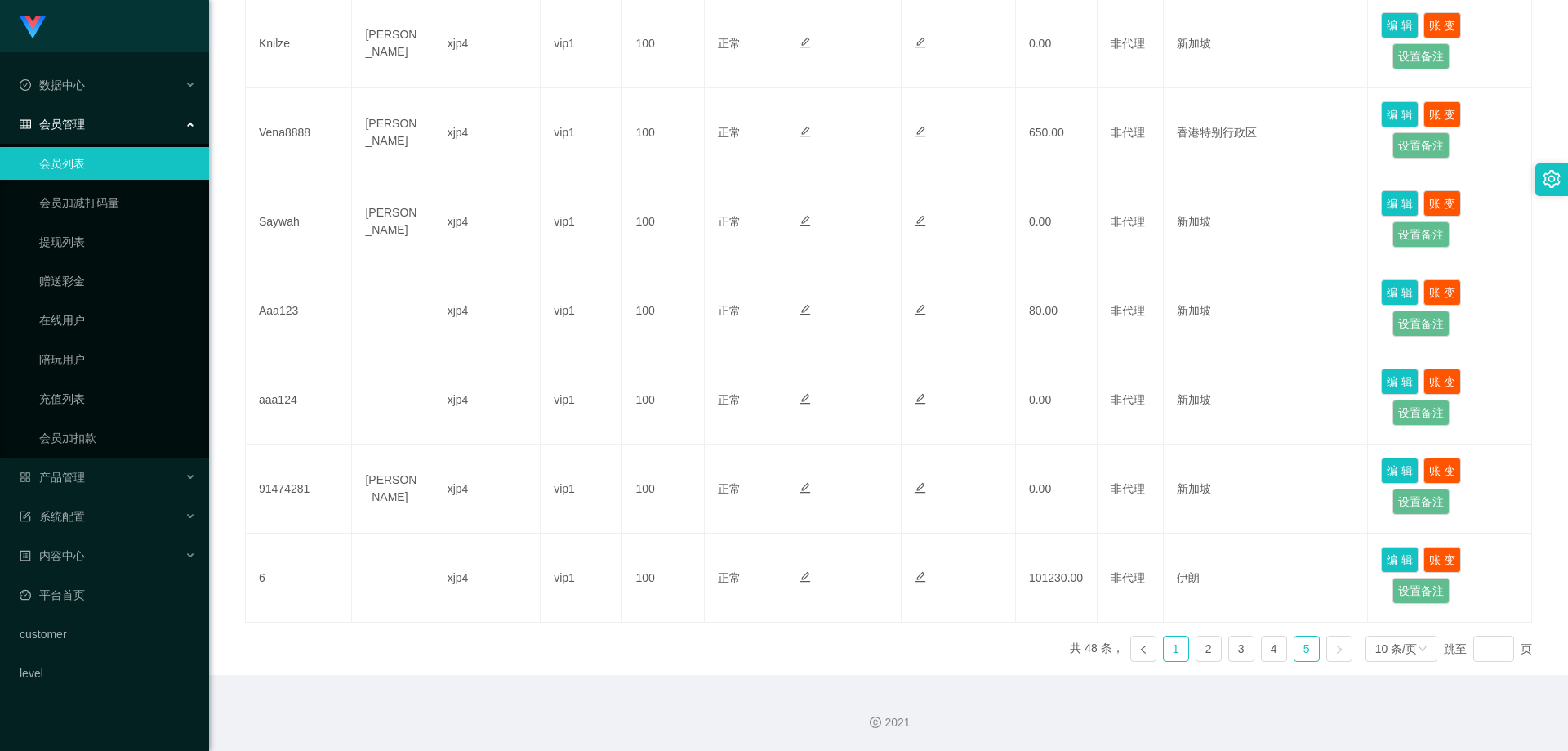
click at [796, 646] on link "1" at bounding box center [1176, 648] width 24 height 24
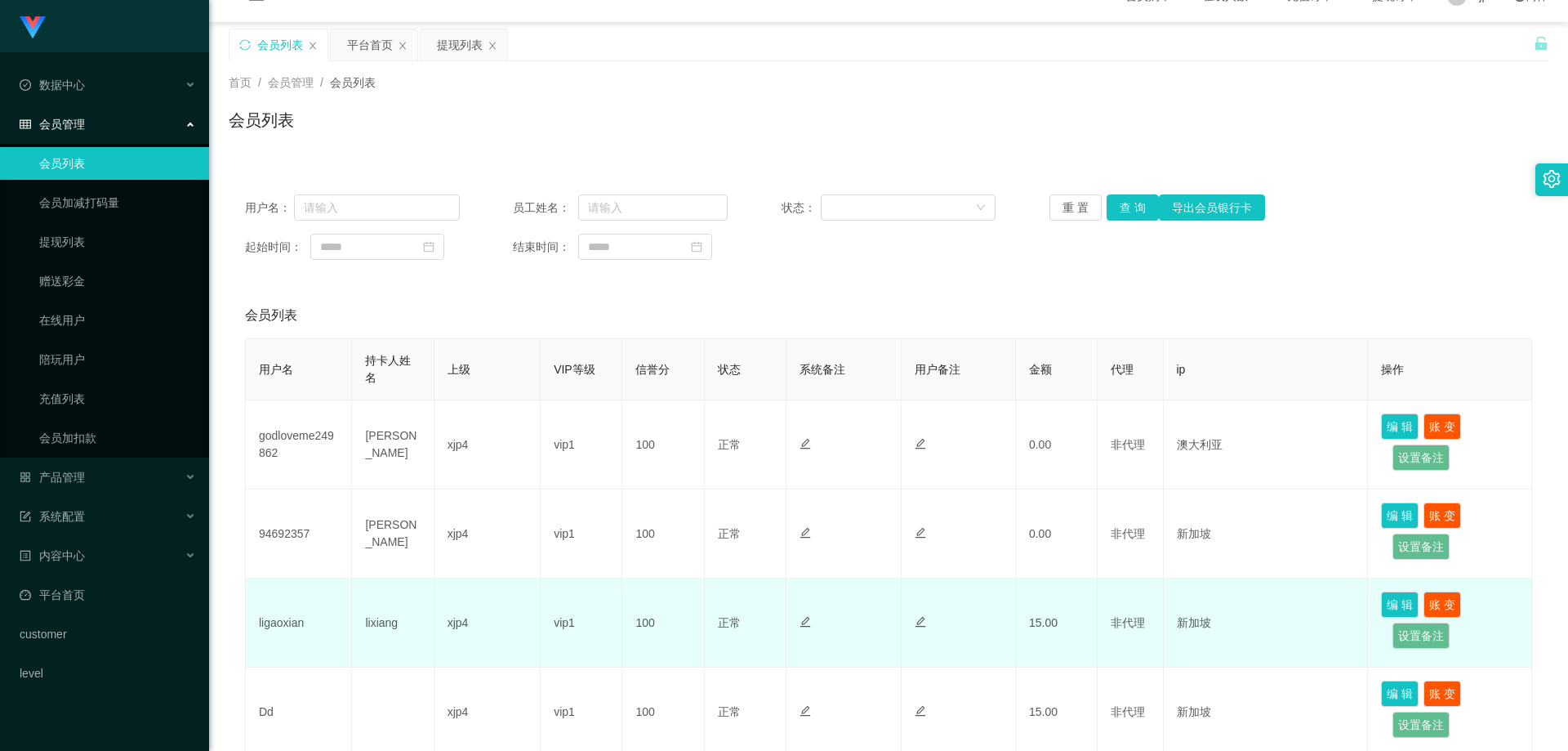
scroll to position [0, 0]
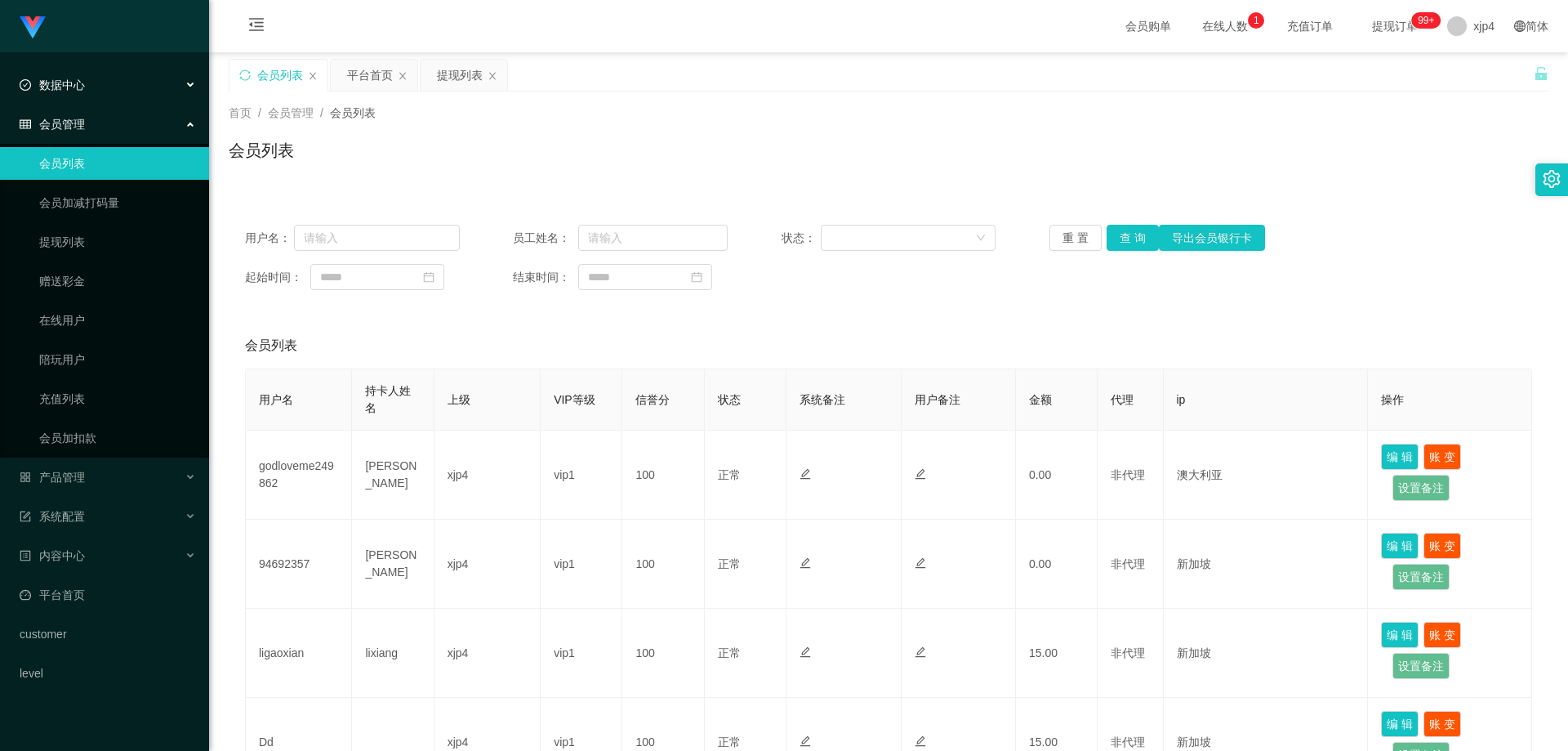
click at [72, 75] on div "数据中心" at bounding box center [104, 84] width 209 height 32
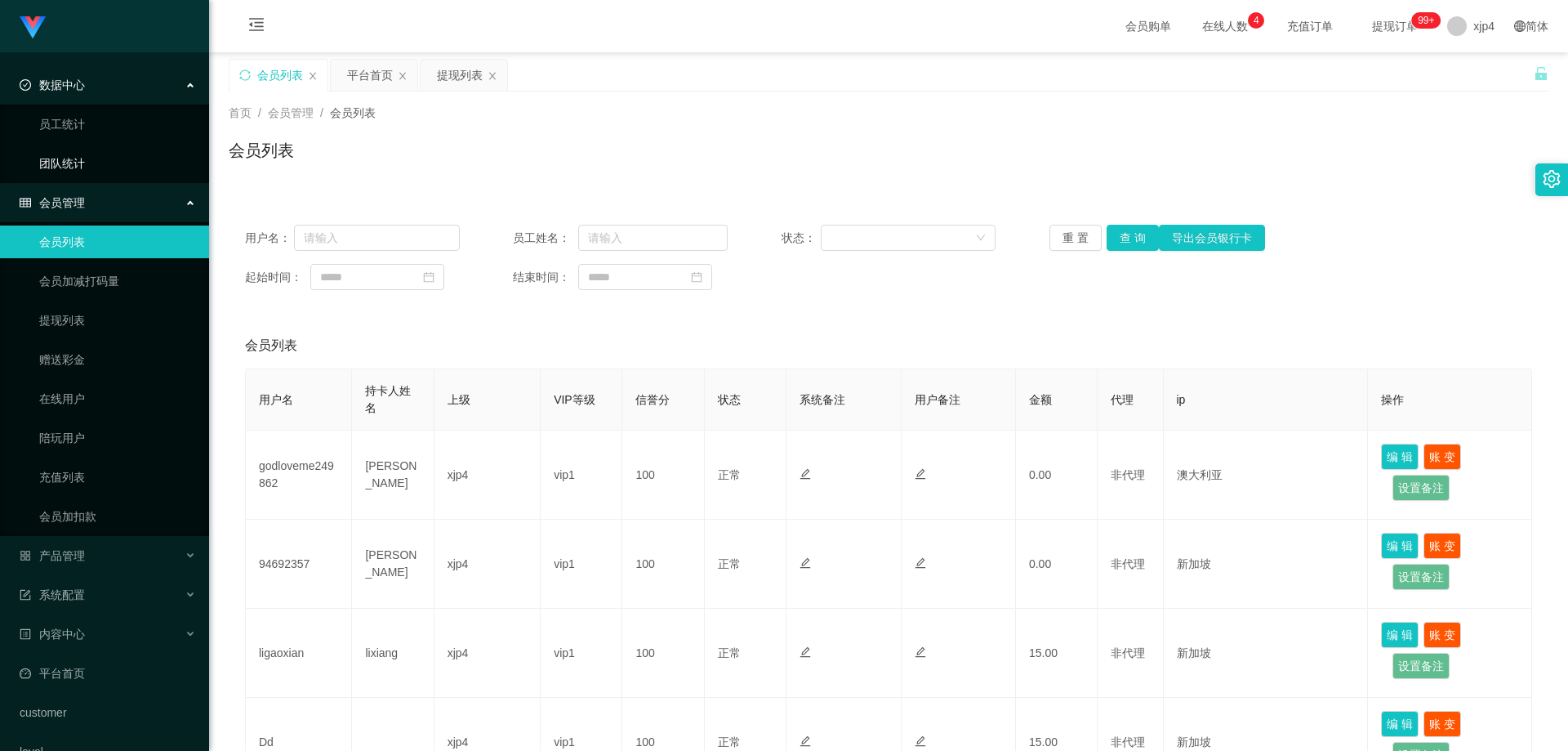
click at [75, 152] on link "团队统计" at bounding box center [117, 163] width 157 height 32
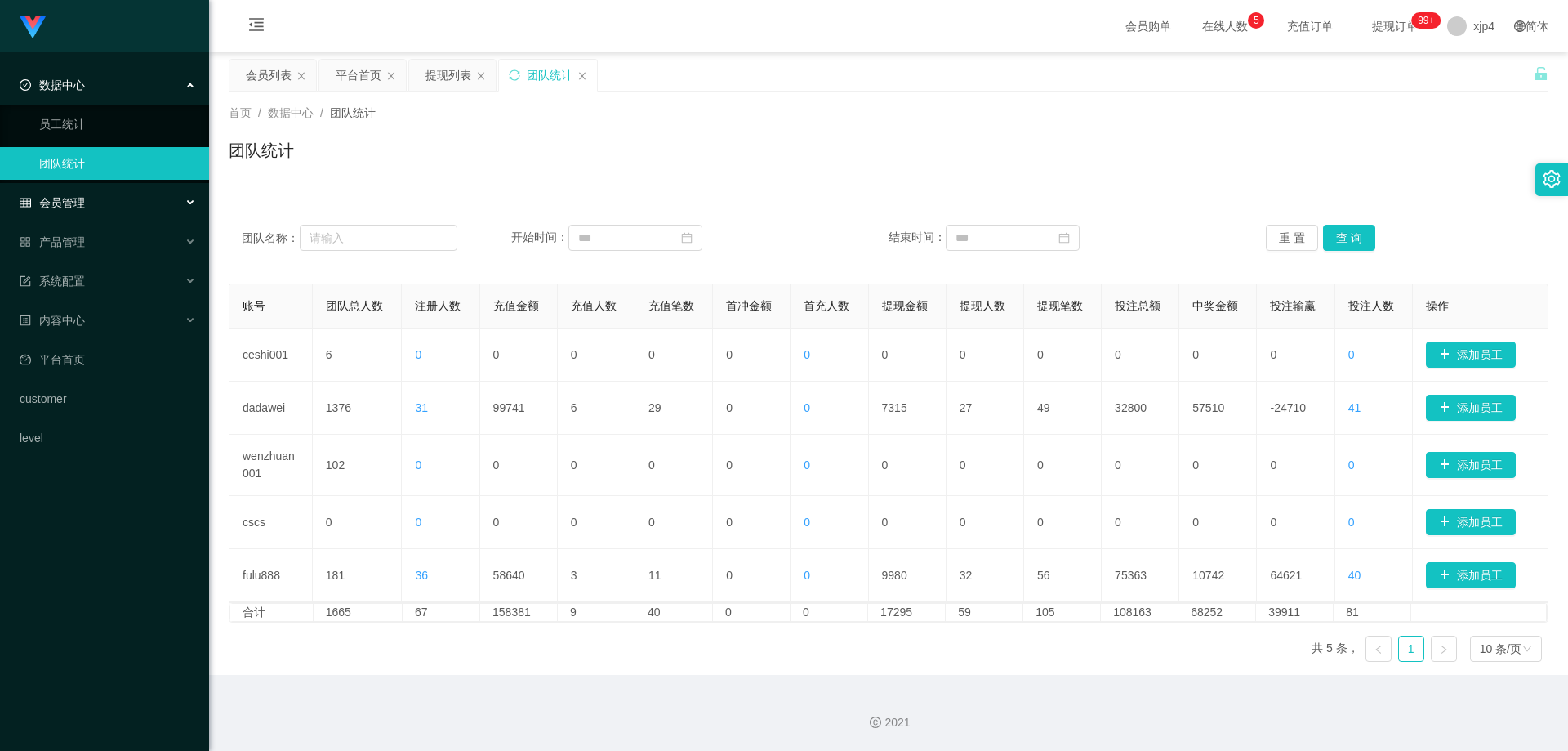
click at [104, 204] on div "会员管理" at bounding box center [104, 202] width 209 height 32
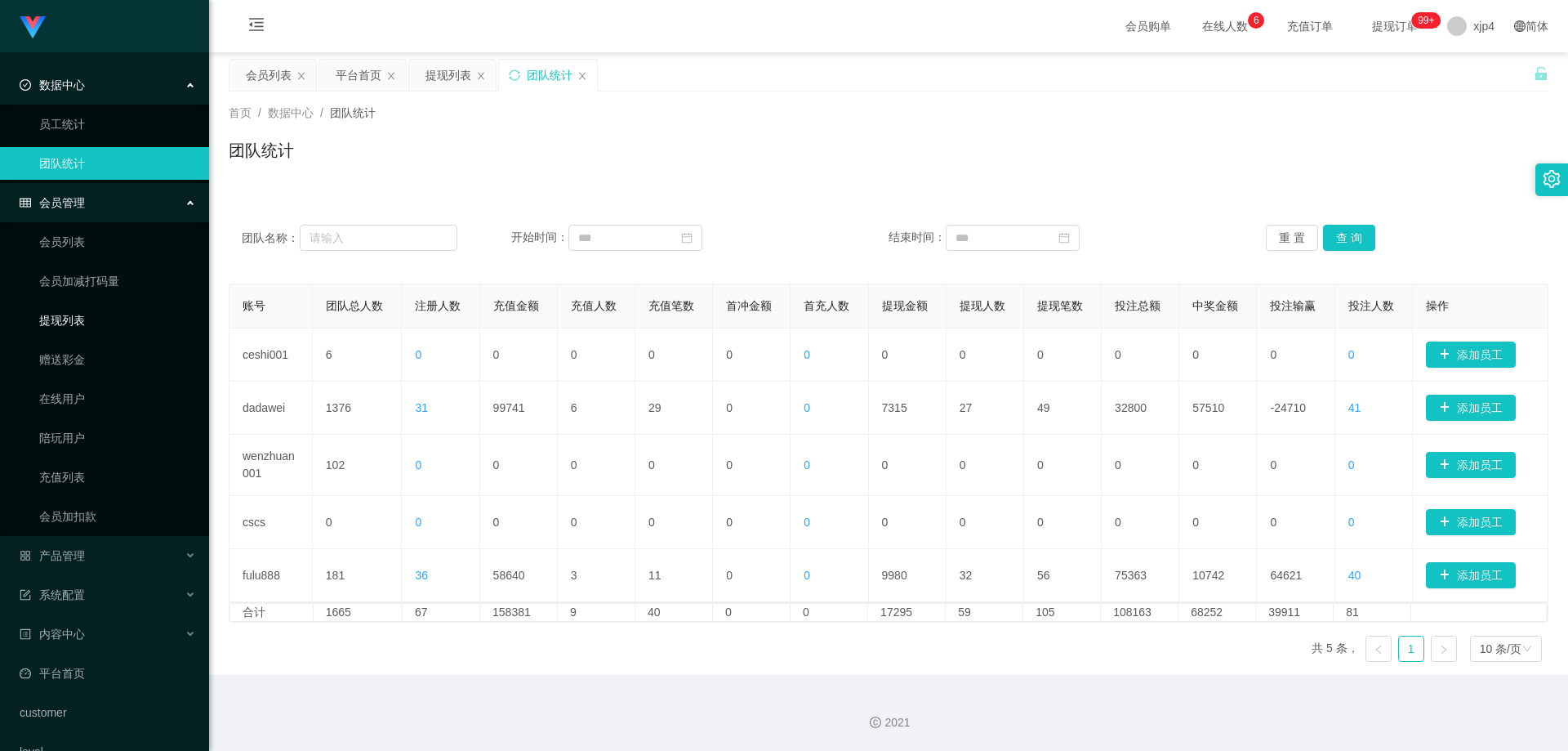
click at [97, 324] on link "提现列表" at bounding box center [117, 319] width 157 height 32
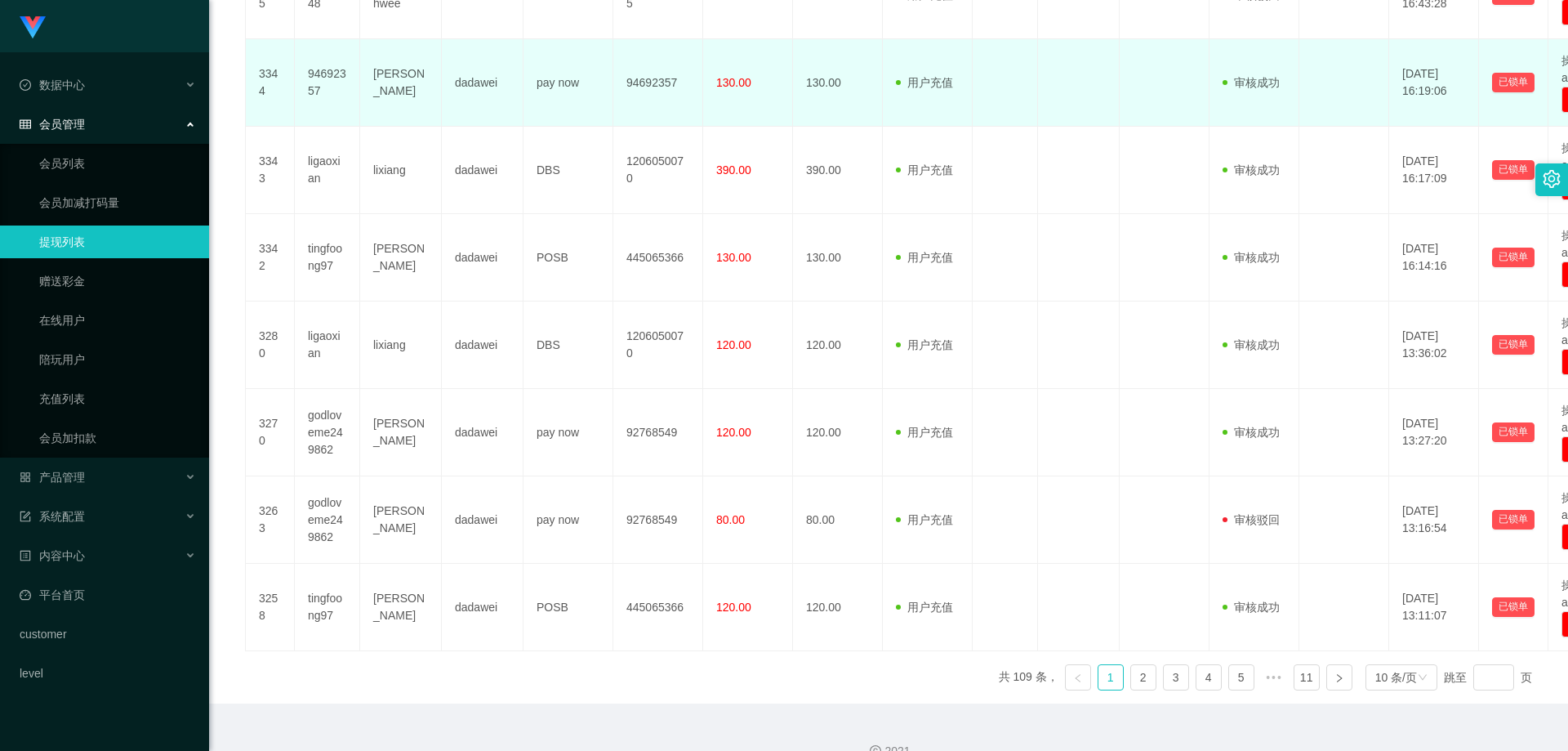
scroll to position [682, 0]
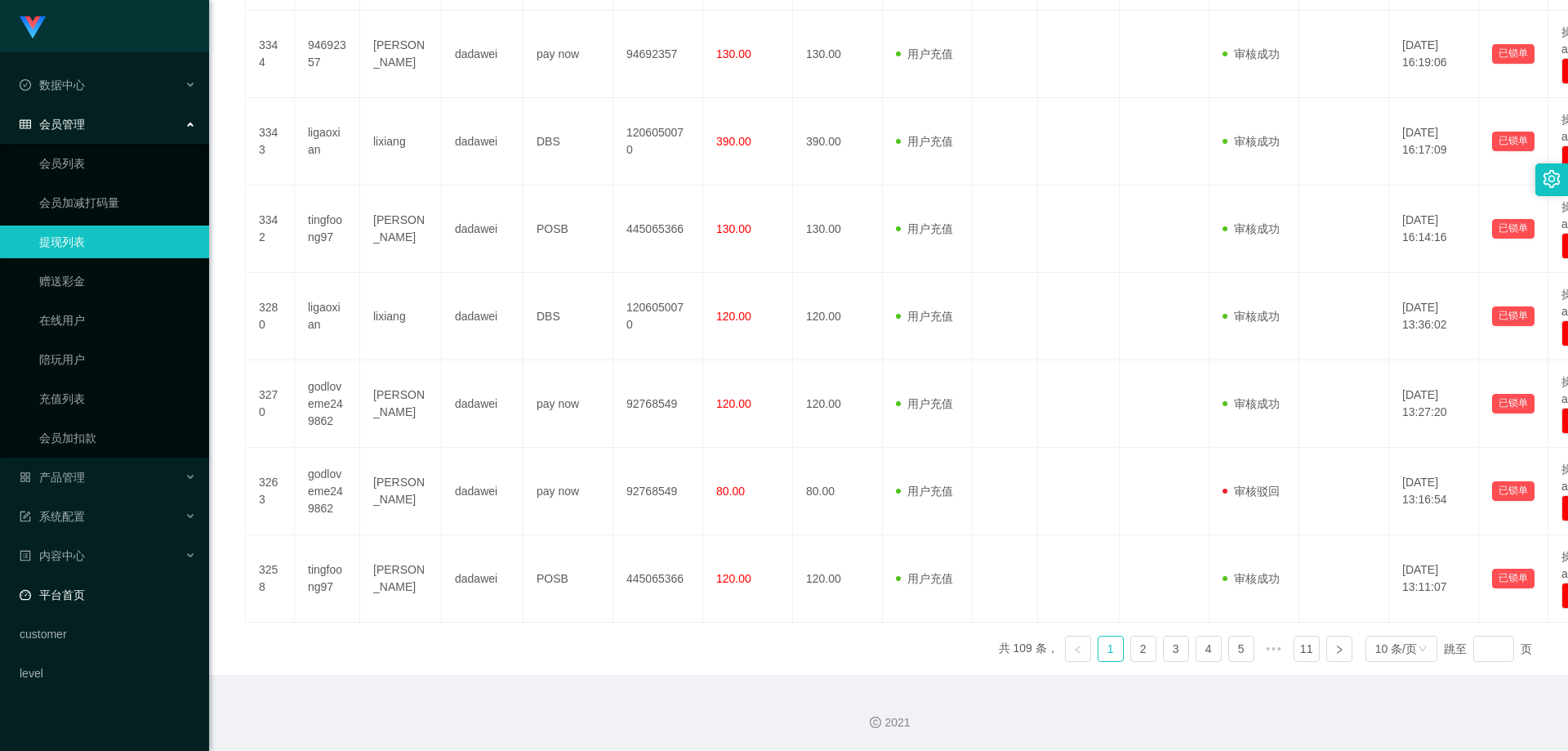
click at [77, 592] on link "平台首页" at bounding box center [107, 594] width 177 height 32
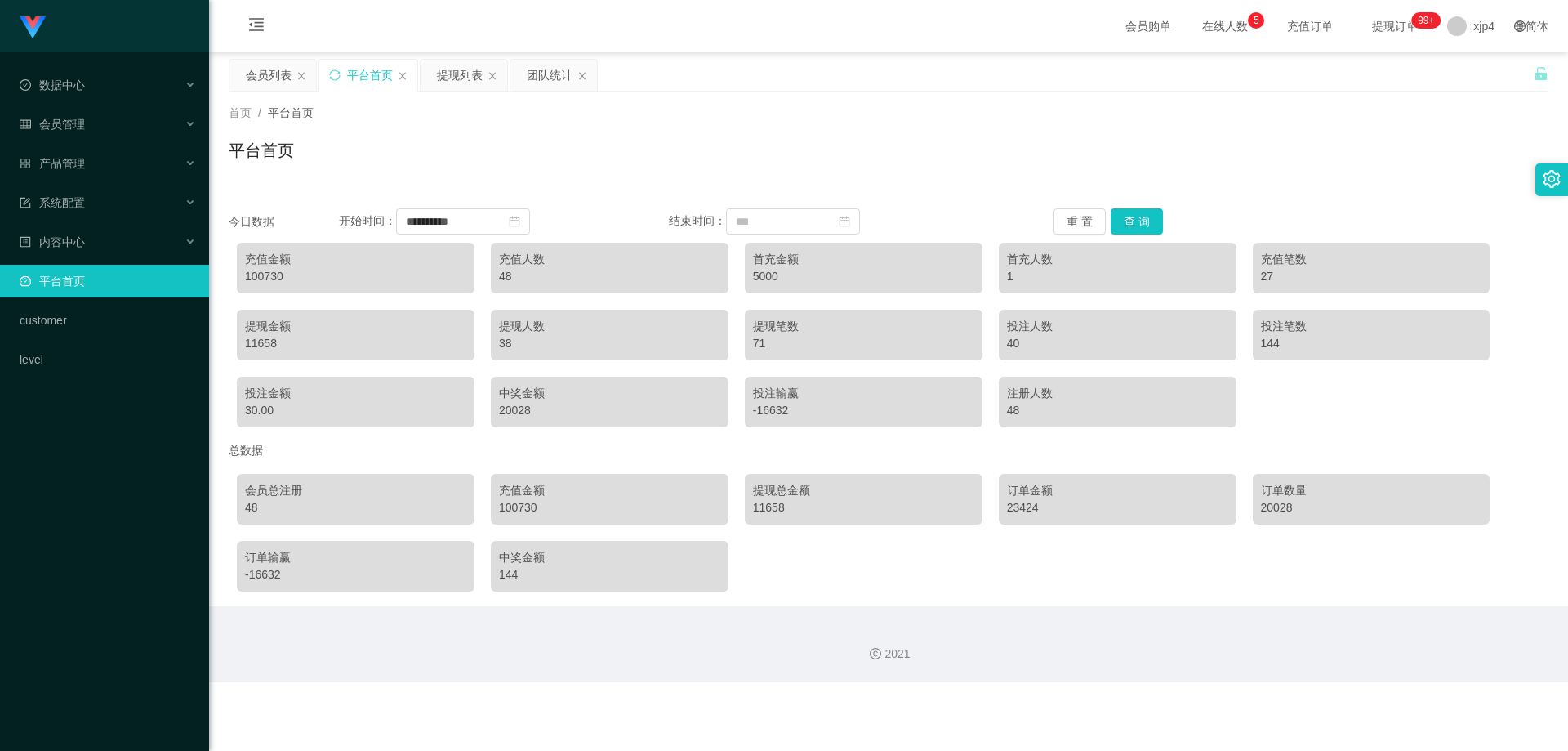
click at [796, 17] on span "在线人数 0 1 2 3 4 5 6 7 8 9 0 1 2 3 4 5 6 7 8 9 0 1 2 3 4 5 6 7 8 9" at bounding box center [1224, 26] width 85 height 53
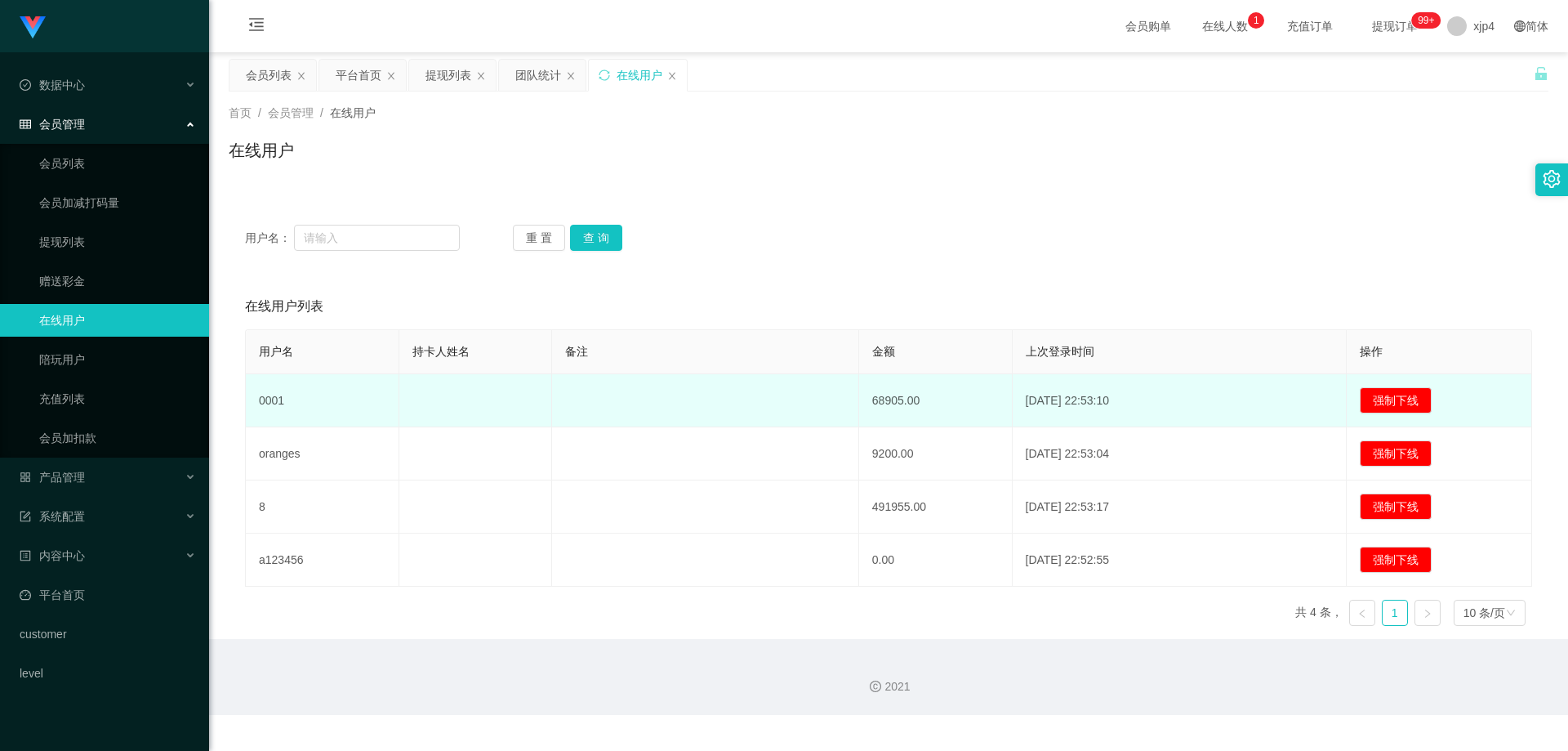
click at [796, 384] on td "[DATE] 22:53:10" at bounding box center [1179, 400] width 335 height 53
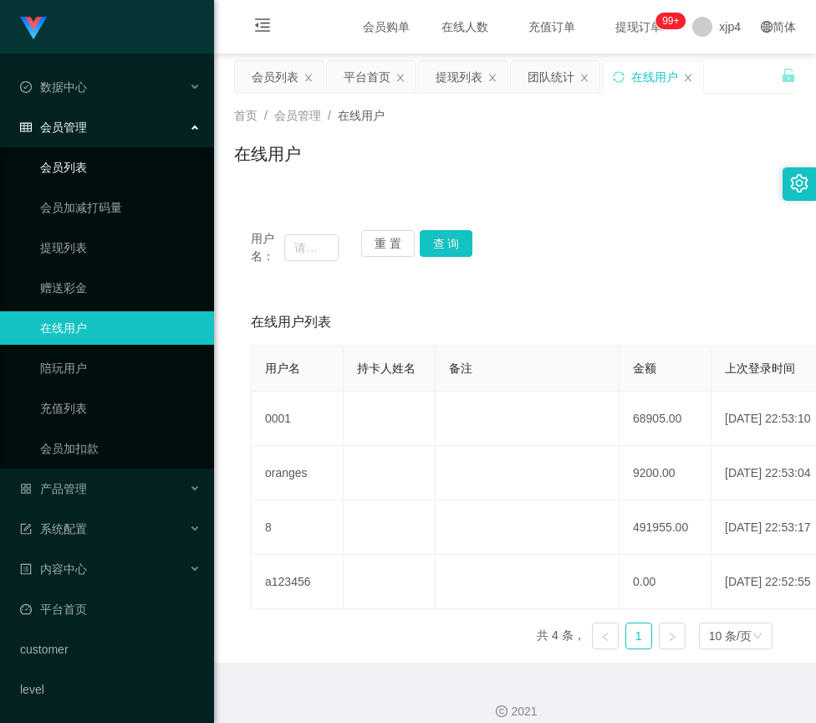
click at [85, 154] on link "会员列表" at bounding box center [120, 167] width 161 height 33
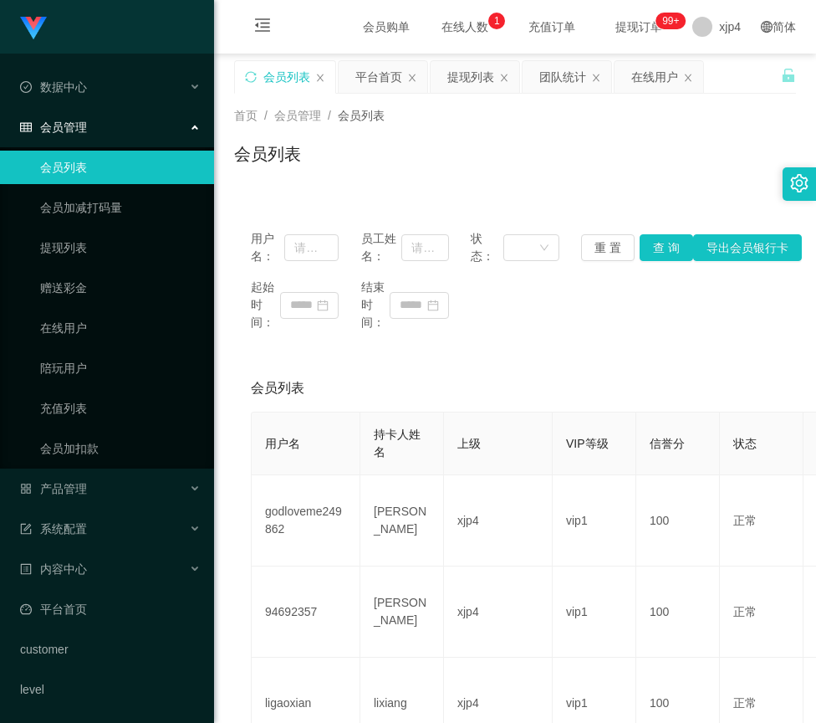
click at [452, 30] on span "在线人数 0 1 2 3 4 5 6 7 8 9 0 1 2 3 4 5 6 7 8 9 0 1 2 3 4 5 6 7 8 9" at bounding box center [465, 27] width 64 height 12
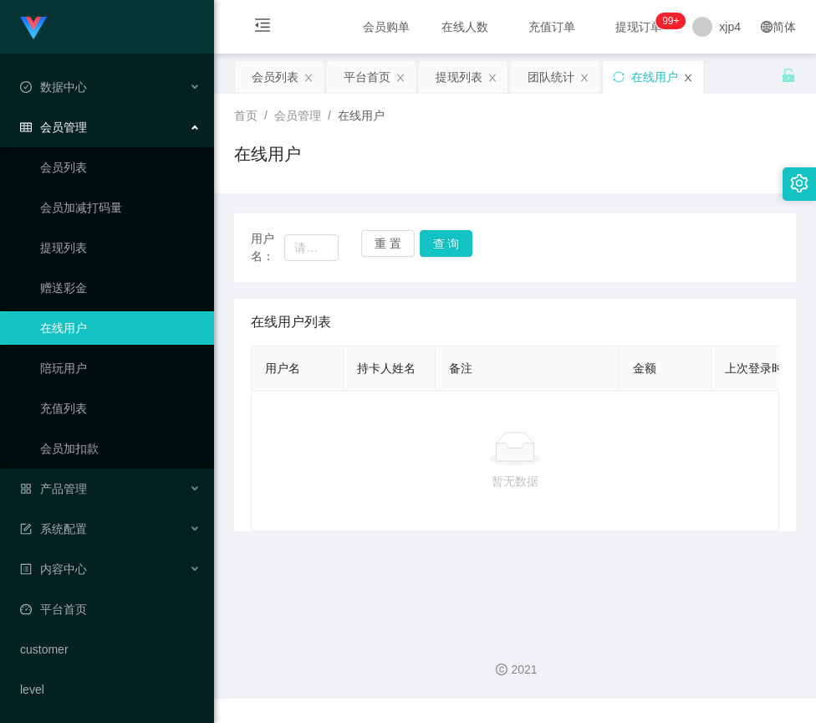
click at [689, 76] on icon "图标: close" at bounding box center [688, 78] width 7 height 8
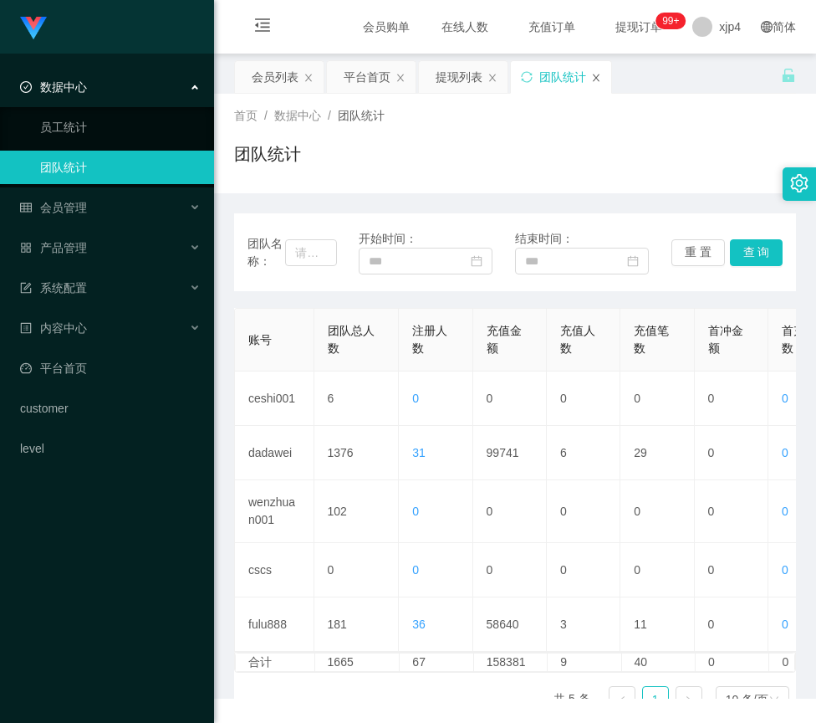
click at [593, 77] on icon "图标: close" at bounding box center [596, 78] width 10 height 10
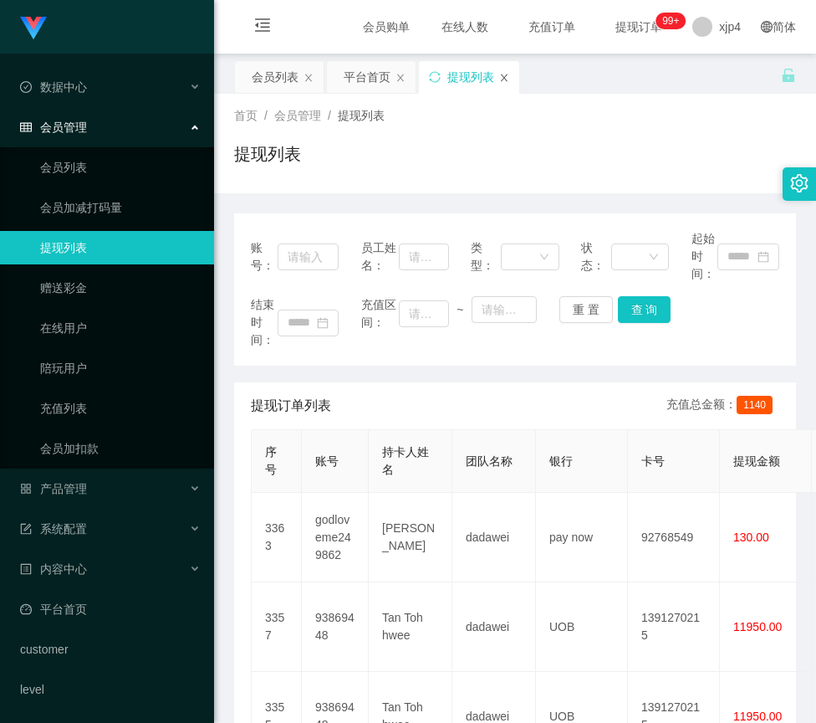
click at [502, 79] on icon "图标: close" at bounding box center [504, 78] width 10 height 10
